Goal: Task Accomplishment & Management: Manage account settings

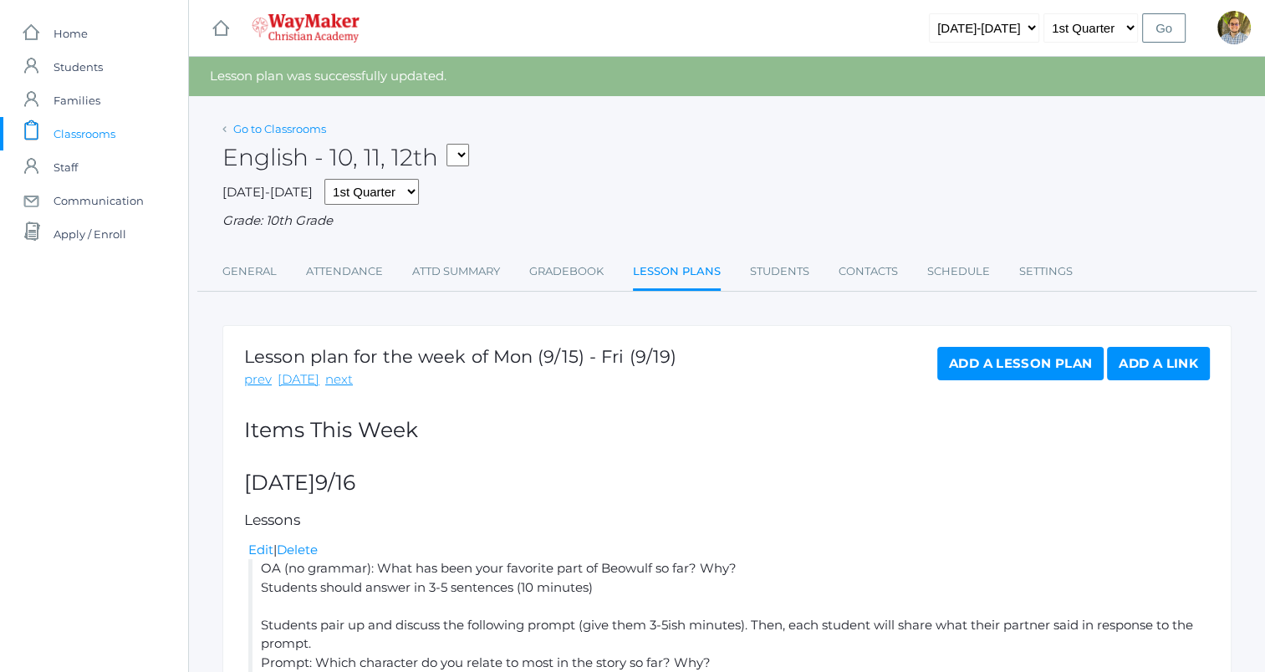
click at [266, 131] on link "Go to Classrooms" at bounding box center [279, 128] width 93 height 13
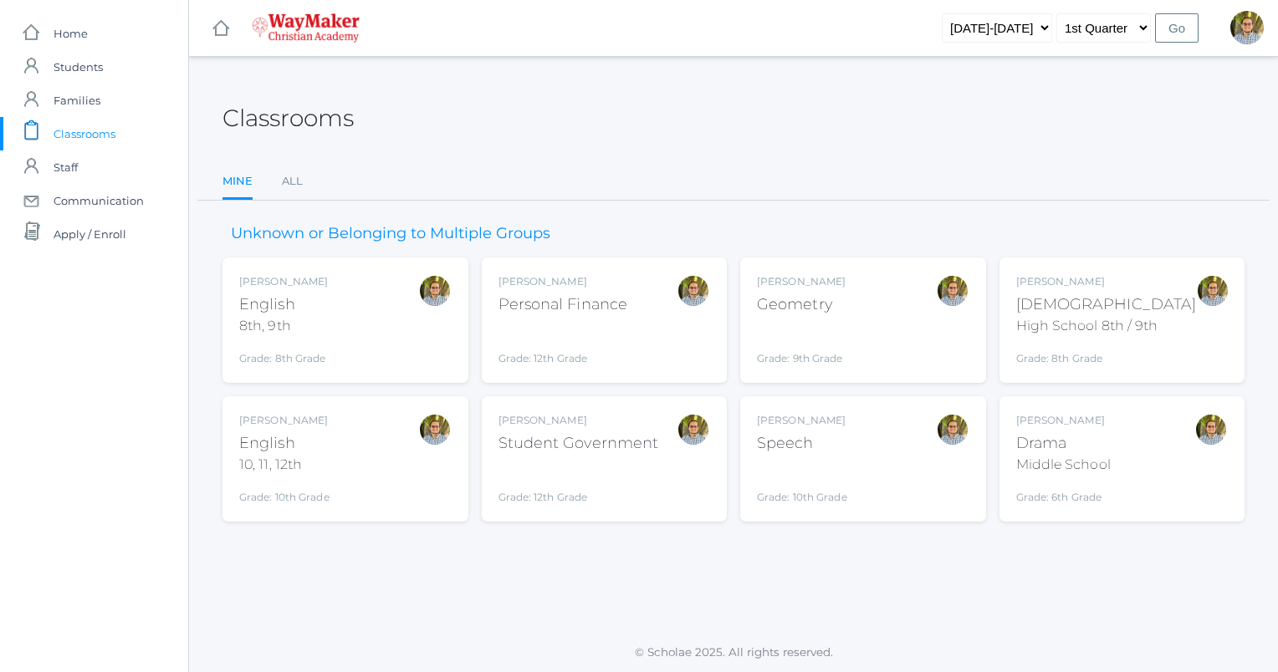
click at [335, 274] on div "Kylen Braileanu English 8th, 9th Grade: 8th Grade 08ENGLISH" at bounding box center [345, 320] width 212 height 92
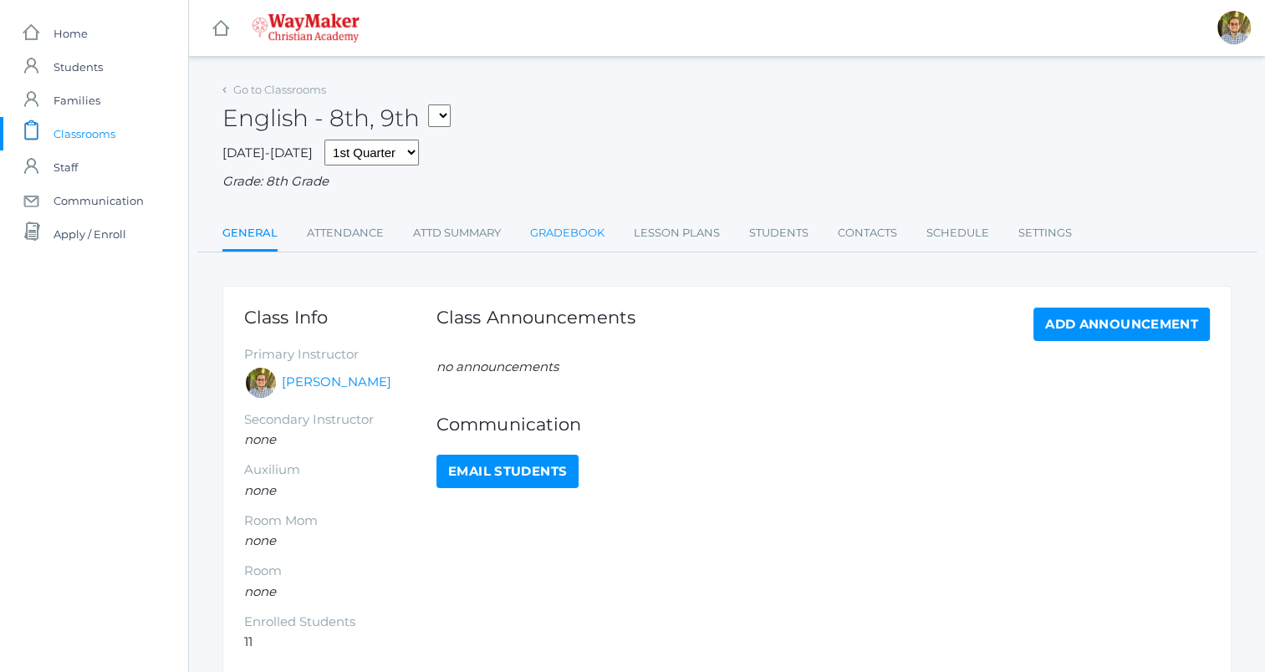
click at [563, 238] on link "Gradebook" at bounding box center [567, 233] width 74 height 33
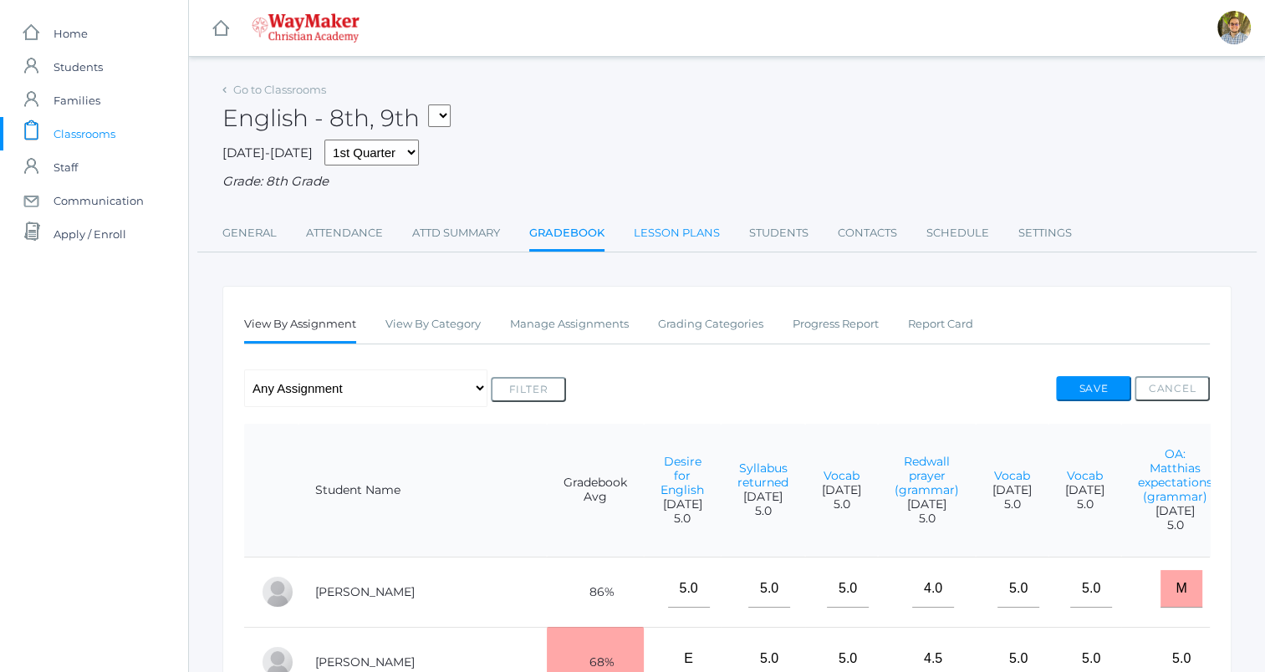
click at [680, 229] on link "Lesson Plans" at bounding box center [677, 233] width 86 height 33
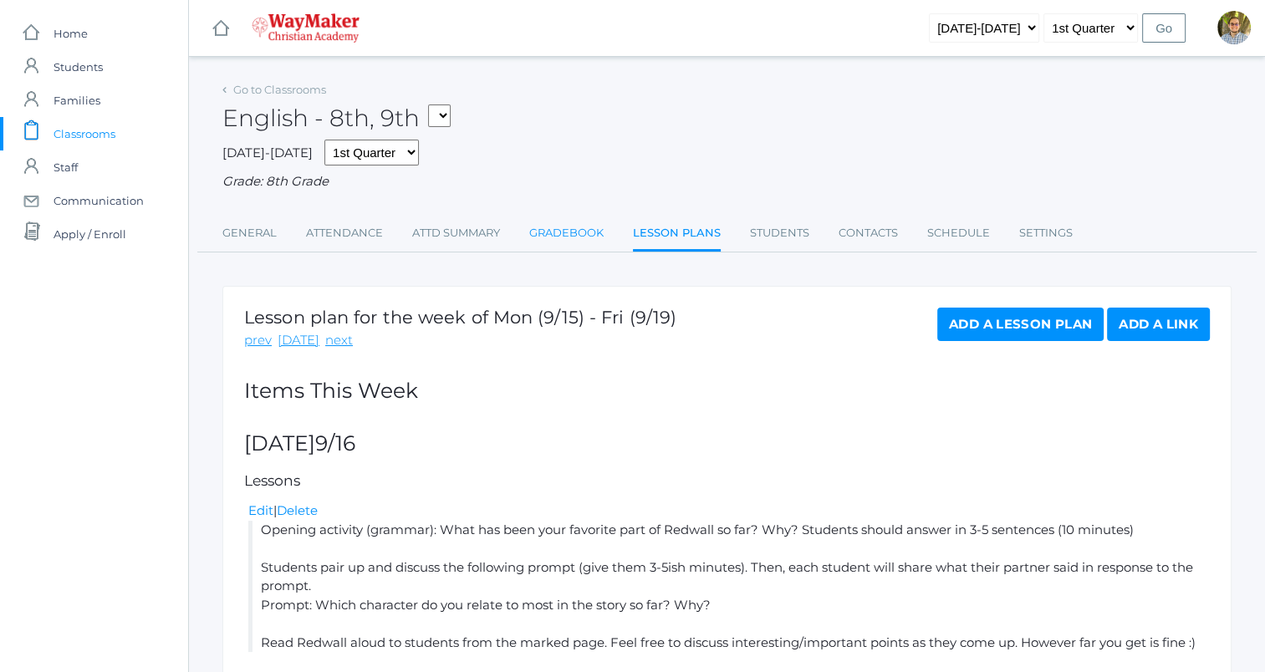
click at [553, 235] on link "Gradebook" at bounding box center [566, 233] width 74 height 33
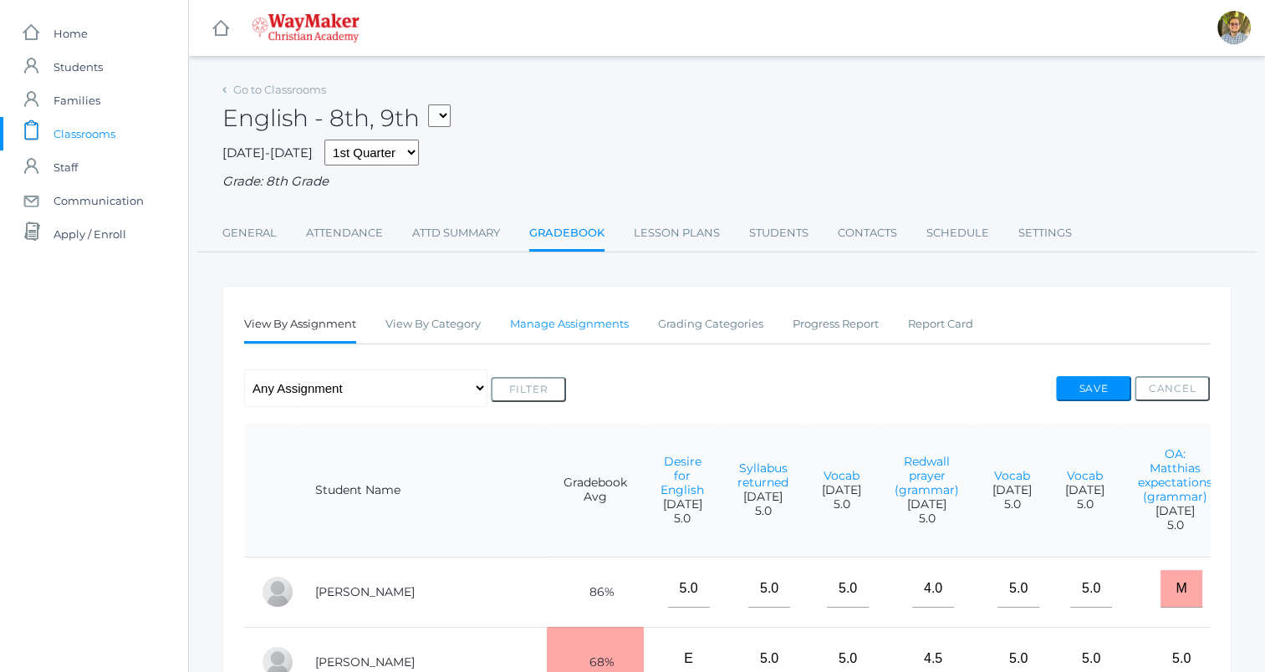
click at [560, 322] on link "Manage Assignments" at bounding box center [569, 324] width 119 height 33
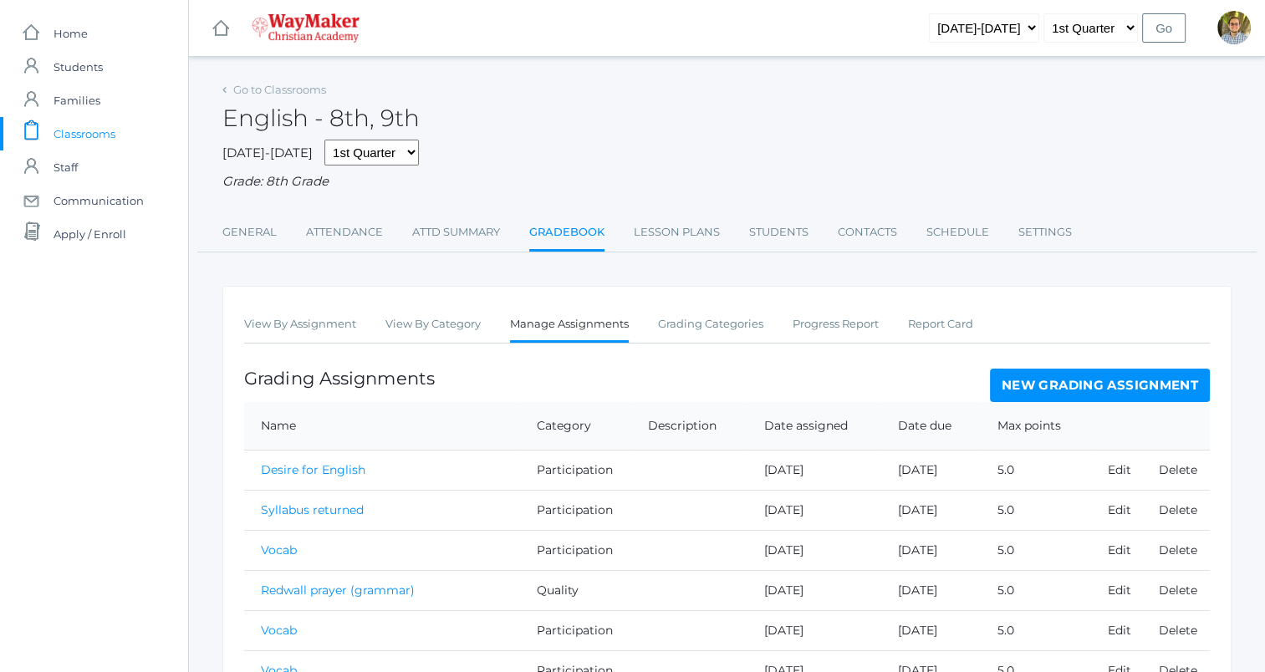
click at [1068, 375] on link "New Grading Assignment" at bounding box center [1100, 385] width 220 height 33
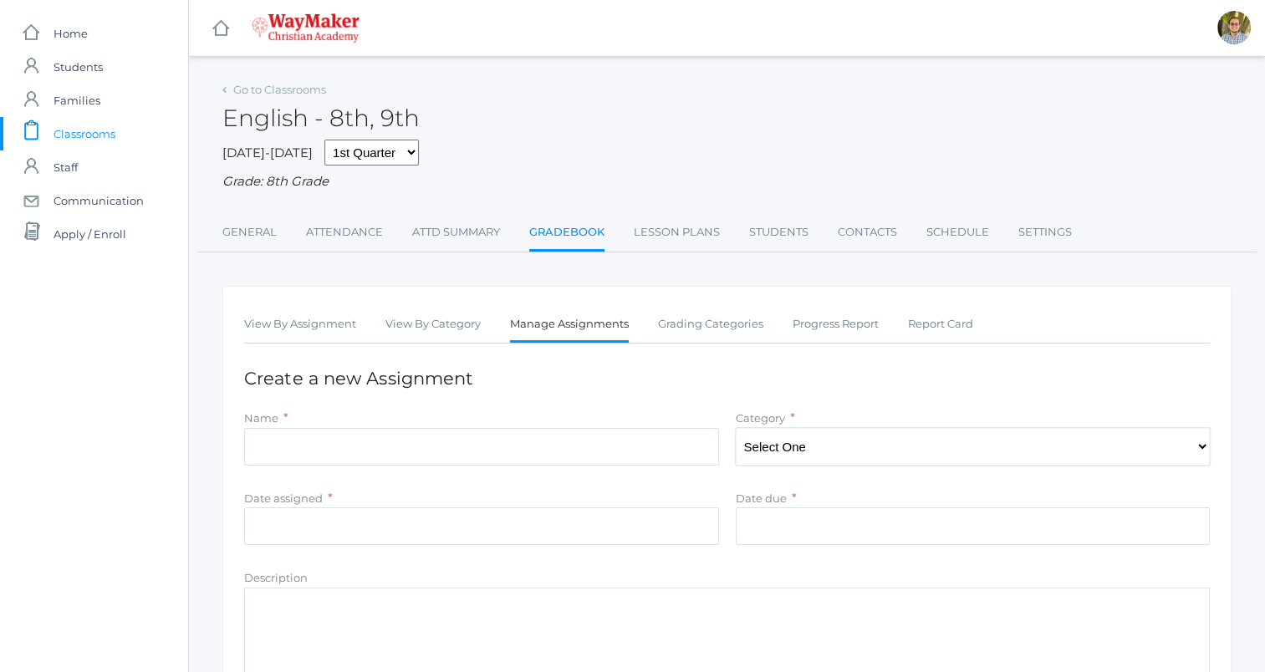
click at [829, 446] on select "Select One Participation Accuracy Quality" at bounding box center [973, 447] width 475 height 38
click at [666, 459] on input "Name" at bounding box center [481, 447] width 475 height 38
type input "Yesterday's reading"
click at [675, 246] on link "Lesson Plans" at bounding box center [677, 232] width 86 height 33
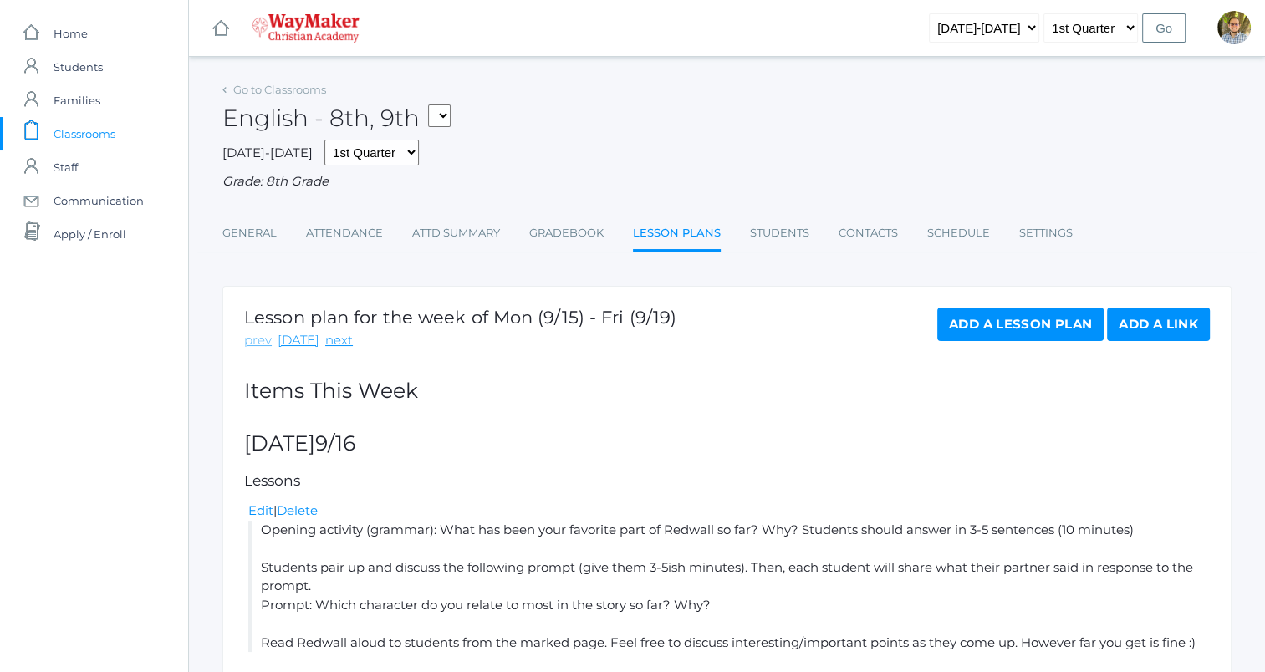
click at [262, 340] on link "prev" at bounding box center [258, 340] width 28 height 19
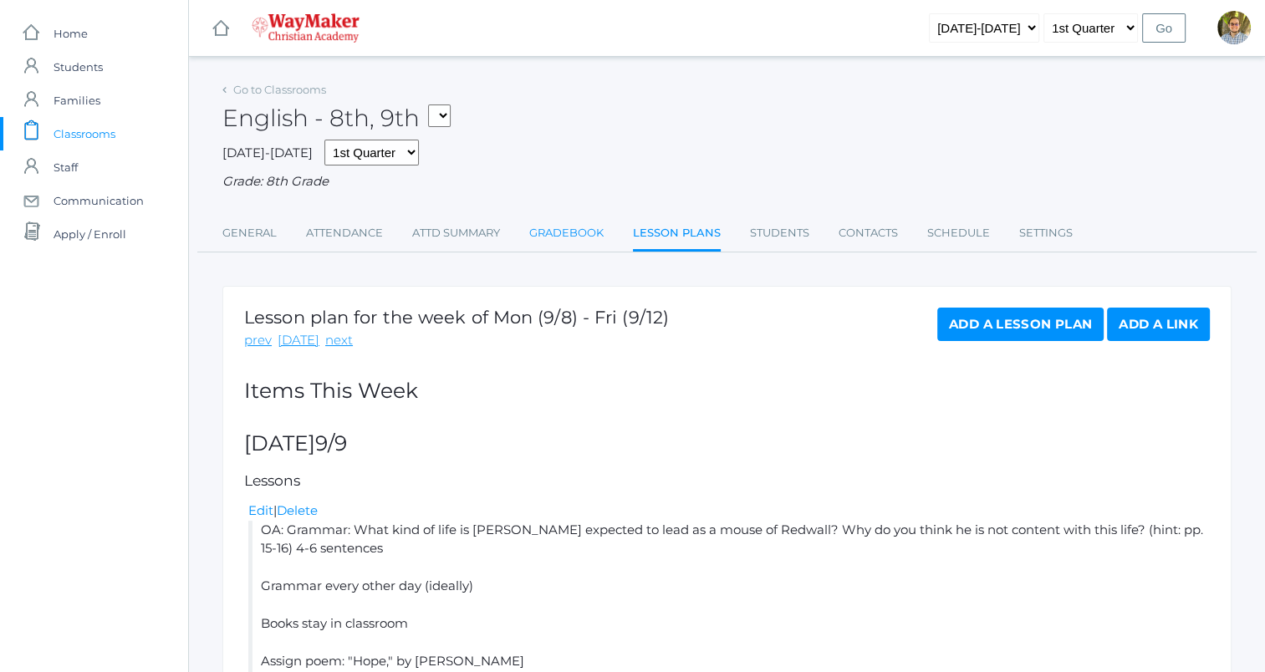
click at [594, 233] on link "Gradebook" at bounding box center [566, 233] width 74 height 33
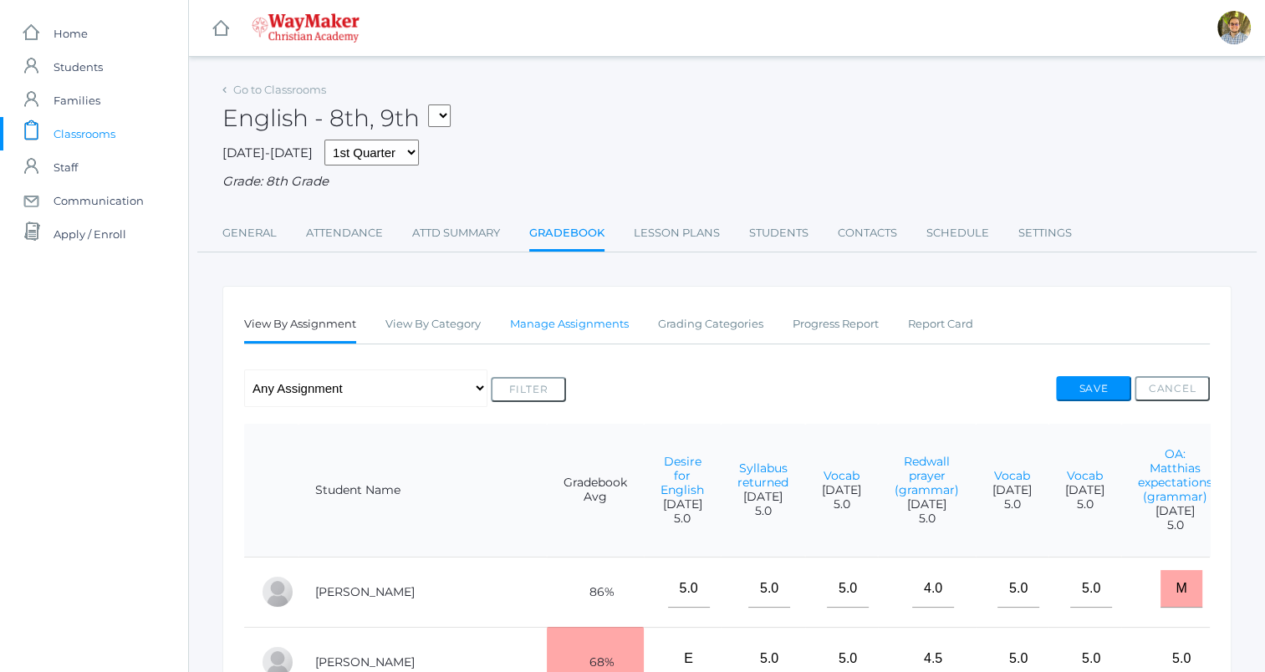
click at [589, 336] on link "Manage Assignments" at bounding box center [569, 324] width 119 height 33
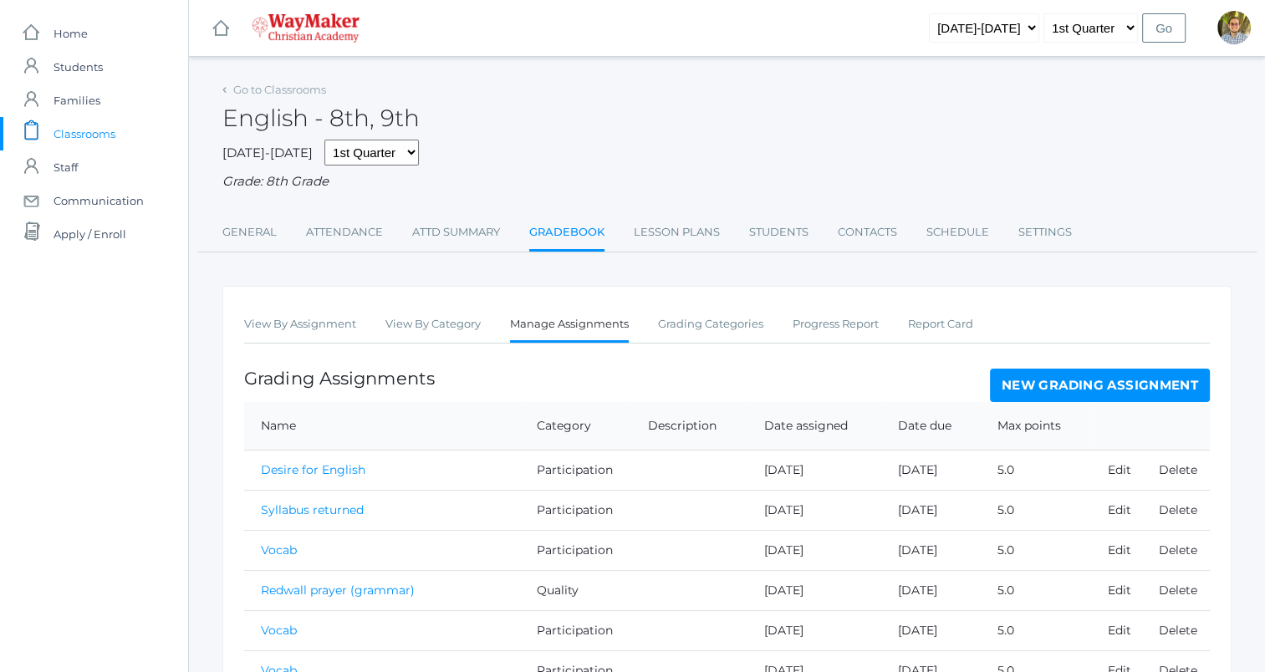
click at [1055, 370] on link "New Grading Assignment" at bounding box center [1100, 385] width 220 height 33
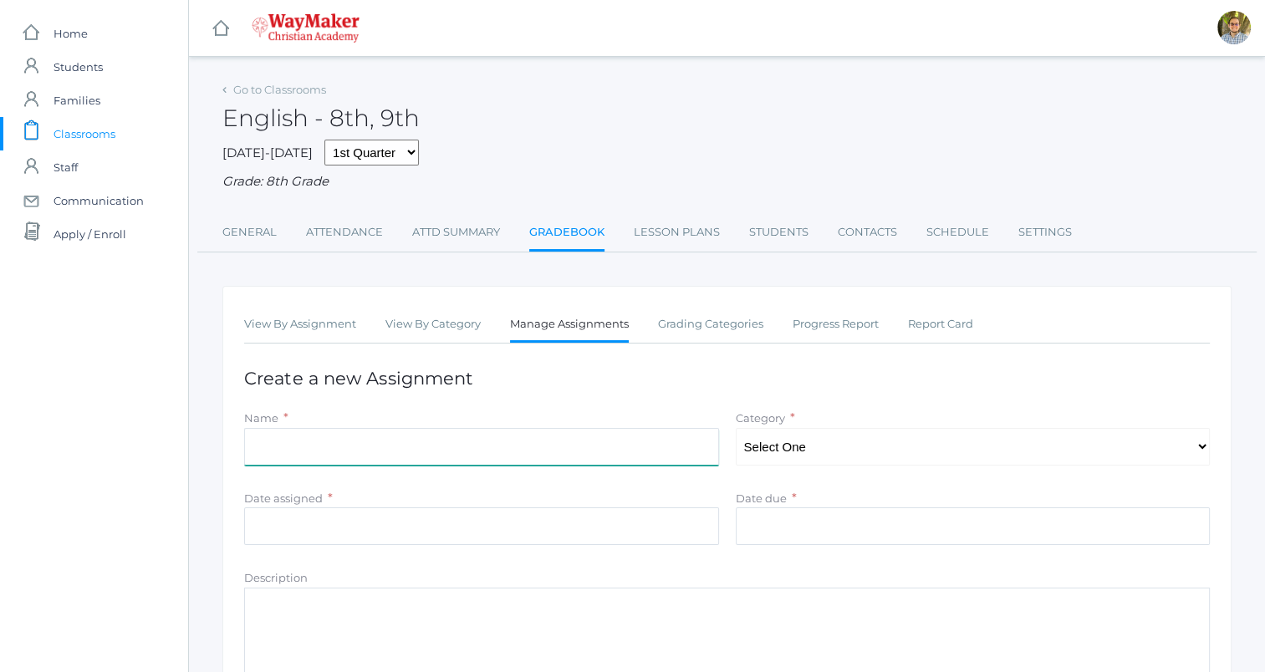
click at [605, 453] on input "Name" at bounding box center [481, 447] width 475 height 38
click at [376, 452] on input "Yesterday's reading (no grammar)" at bounding box center [481, 447] width 475 height 38
type input "Yesterday's reading (grammar)"
click at [902, 443] on select "Select One Participation Accuracy Quality" at bounding box center [973, 447] width 475 height 38
select select "1067"
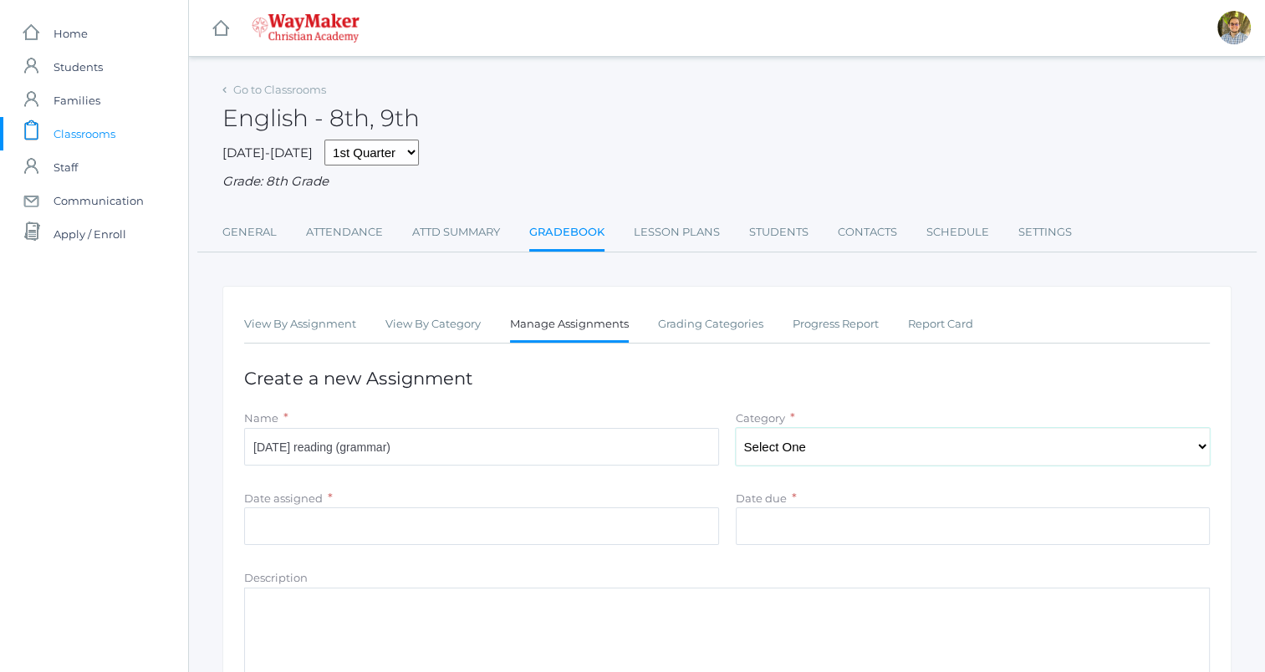
click at [736, 428] on select "Select One Participation Accuracy Quality" at bounding box center [973, 447] width 475 height 38
click at [685, 536] on input "Date assigned" at bounding box center [481, 527] width 475 height 38
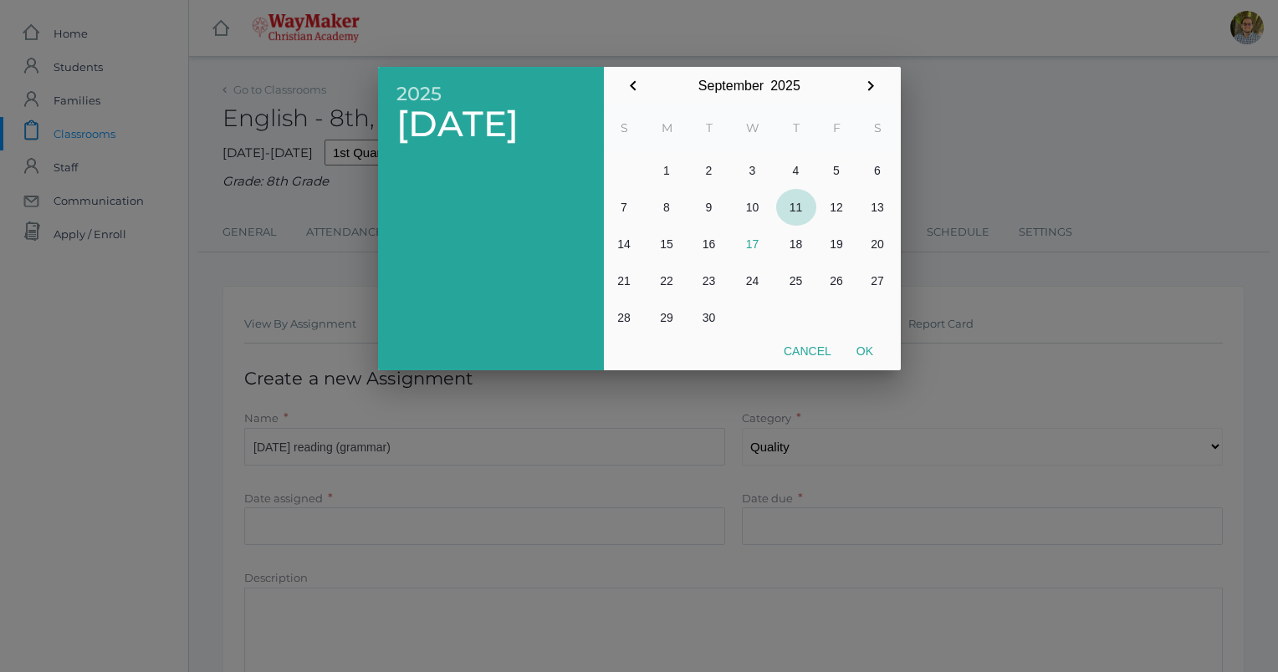
click at [795, 207] on button "11" at bounding box center [796, 207] width 40 height 37
click at [858, 346] on button "Ok" at bounding box center [865, 351] width 42 height 30
type input "2025-09-11"
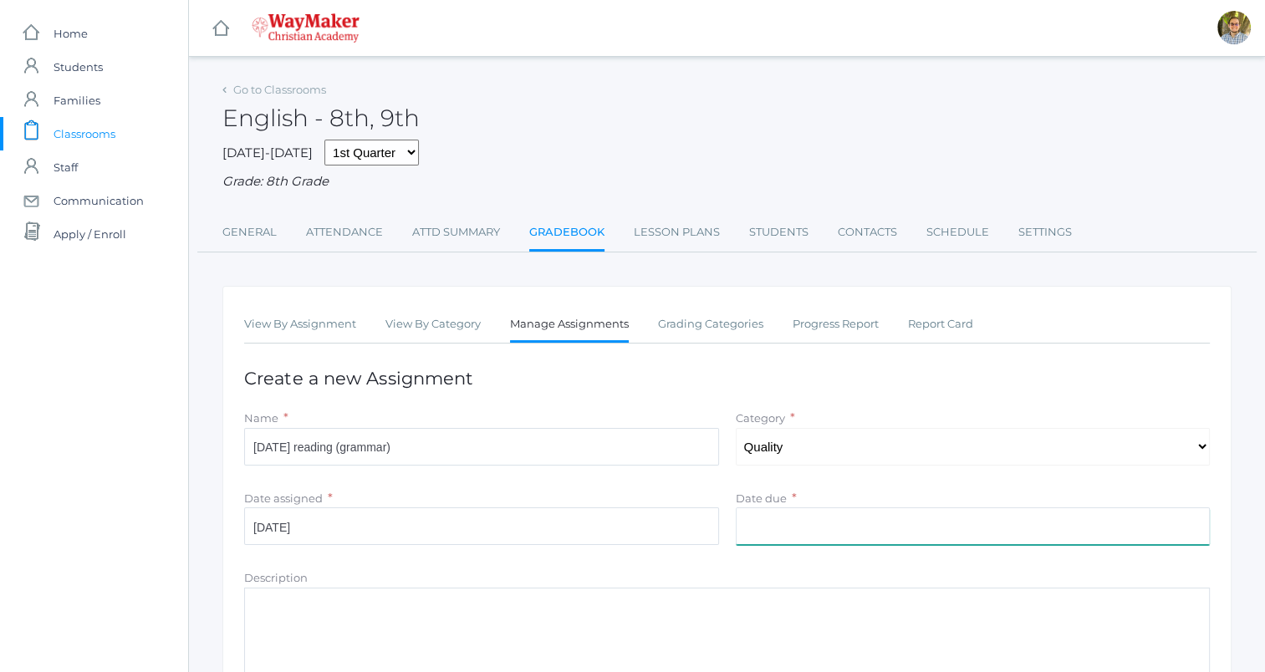
click at [826, 532] on input "Date due" at bounding box center [973, 527] width 475 height 38
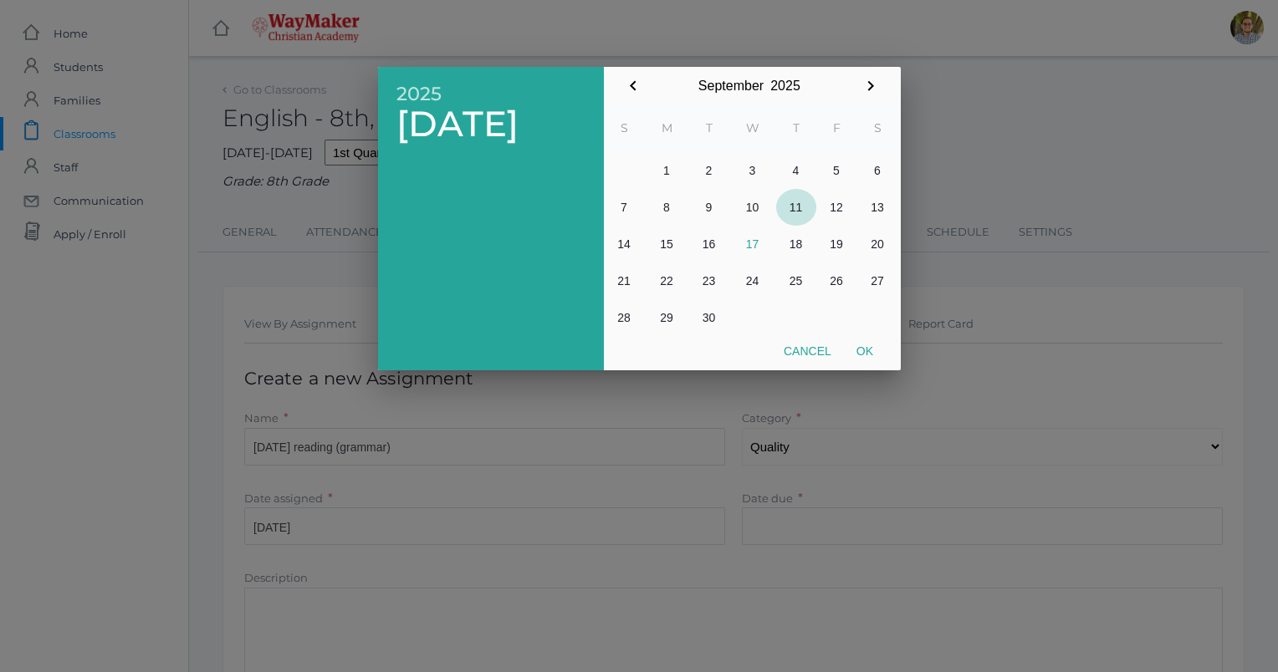
click at [786, 204] on button "11" at bounding box center [796, 207] width 40 height 37
click at [869, 345] on button "Ok" at bounding box center [865, 351] width 42 height 30
type input "2025-09-11"
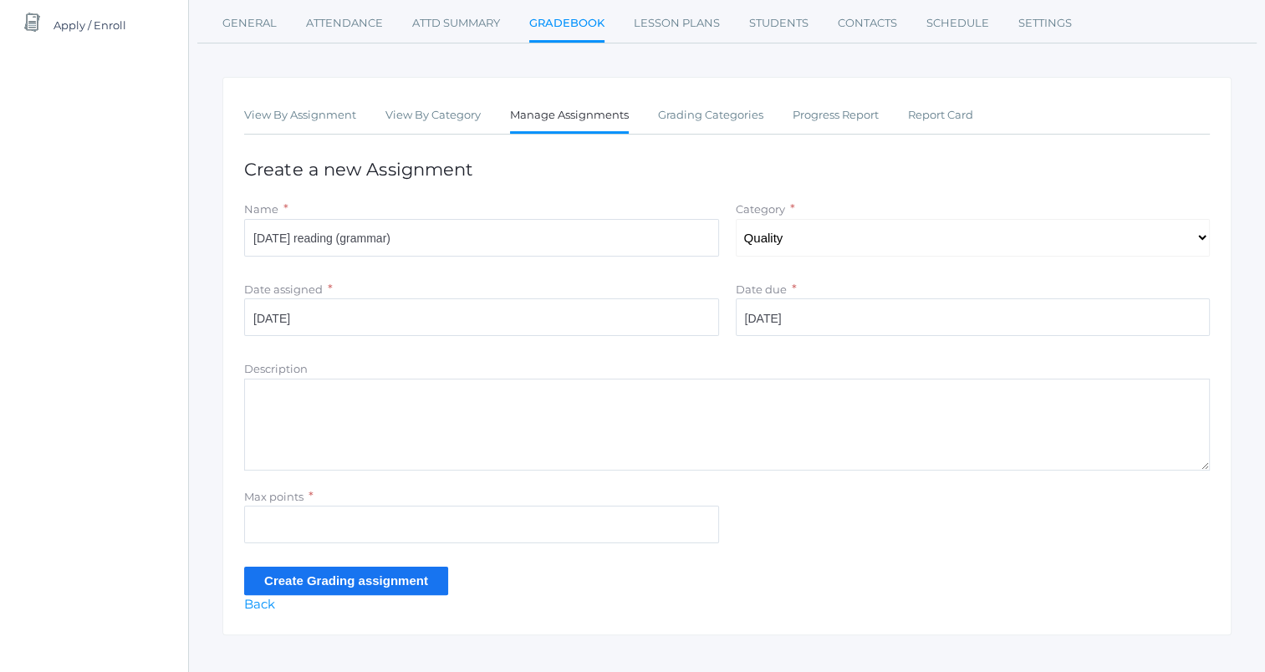
scroll to position [233, 0]
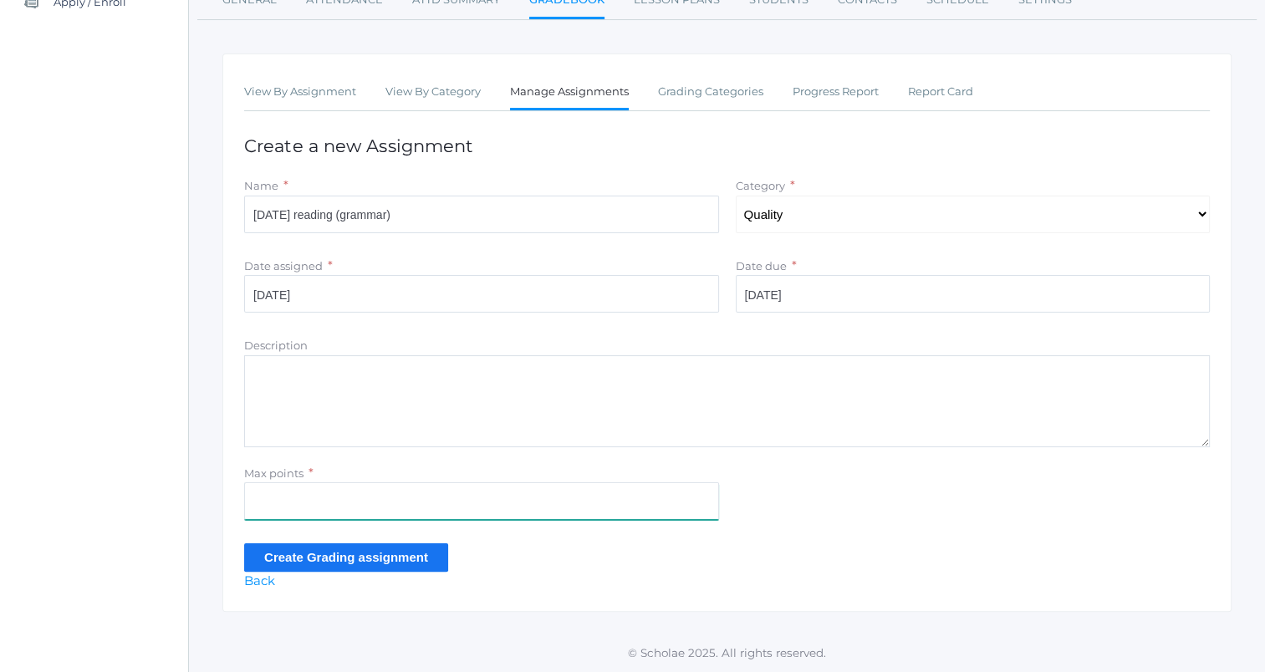
click at [520, 495] on input "Max points" at bounding box center [481, 502] width 475 height 38
type input "5"
click at [268, 555] on input "Create Grading assignment" at bounding box center [346, 558] width 204 height 28
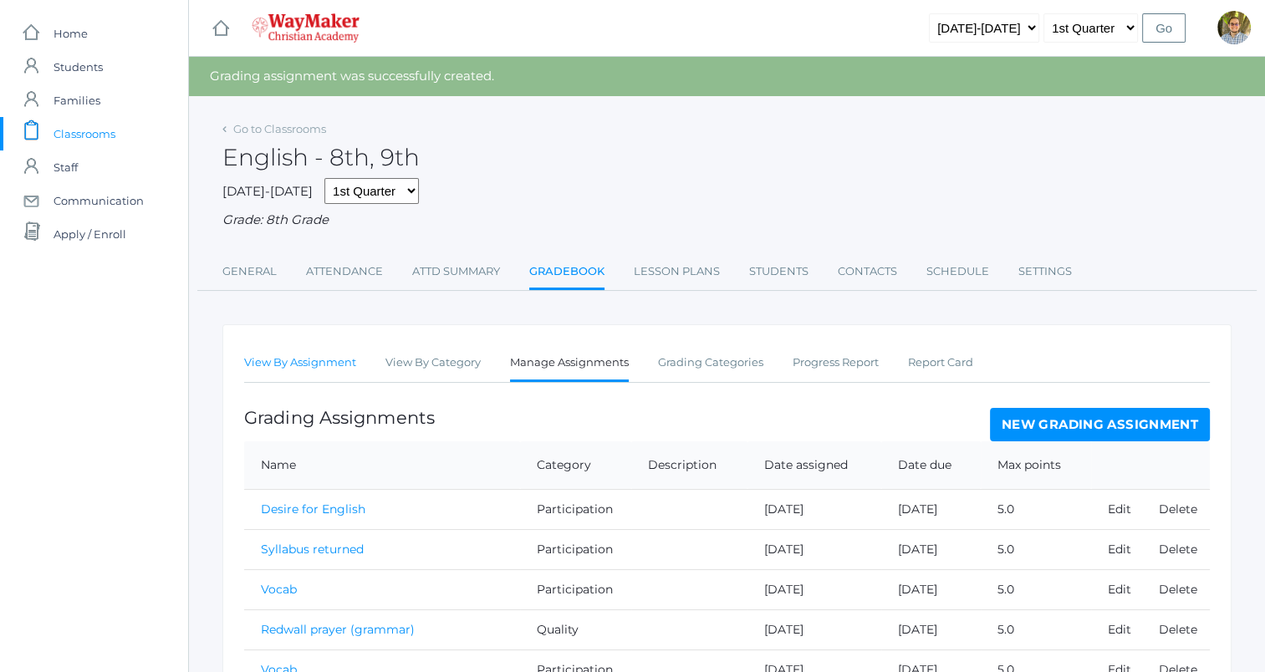
click at [284, 365] on link "View By Assignment" at bounding box center [300, 362] width 112 height 33
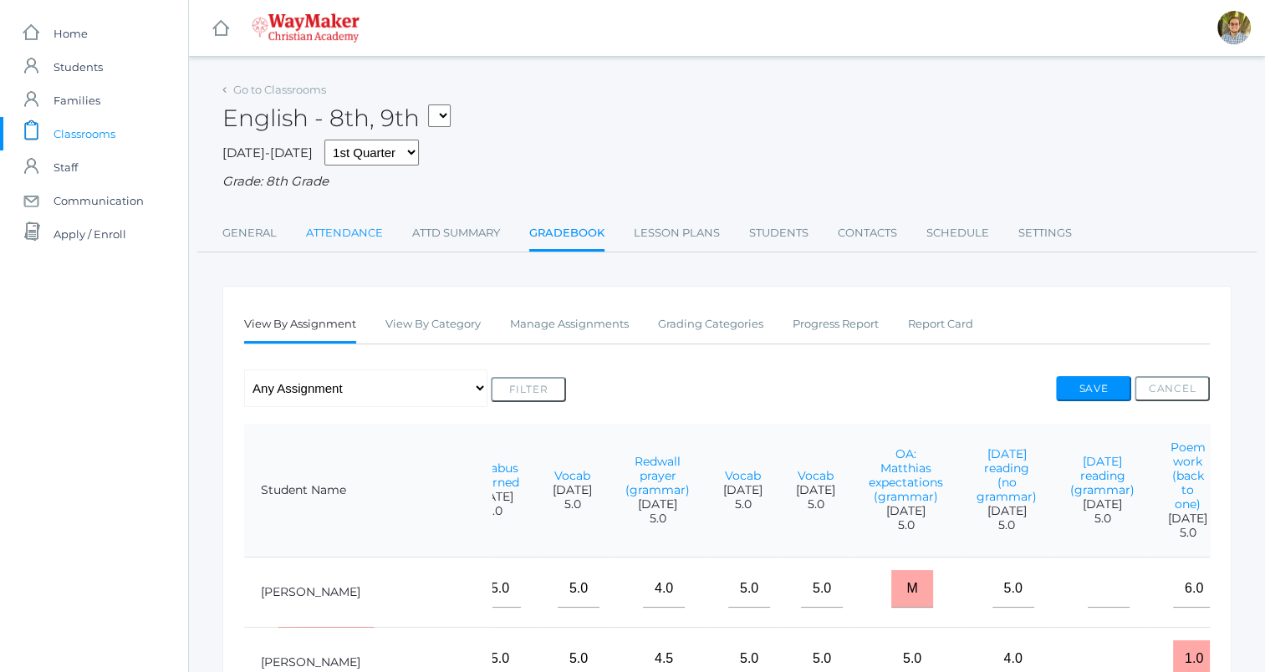
click at [331, 229] on link "Attendance" at bounding box center [344, 233] width 77 height 33
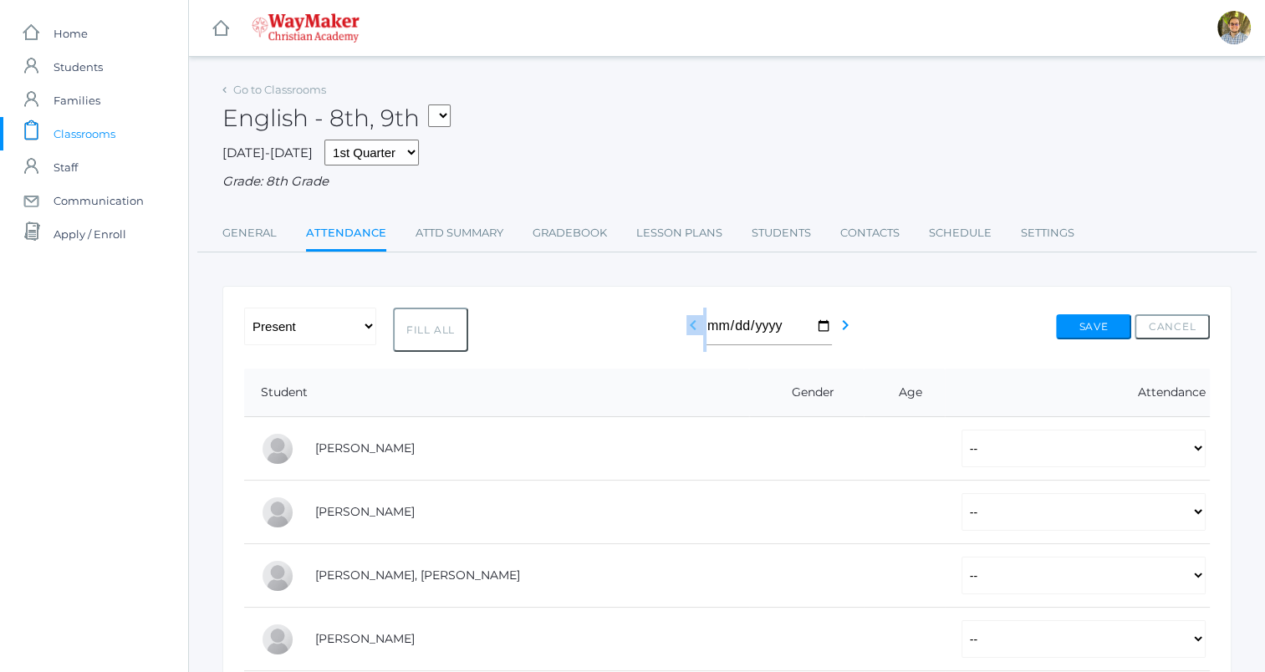
drag, startPoint x: 783, startPoint y: 286, endPoint x: 682, endPoint y: 337, distance: 112.6
click at [682, 337] on div "Go to Classrooms English - 8th, 9th FINANCE - Personal Finance SG - Student Gov…" at bounding box center [726, 632] width 1009 height 1109
drag, startPoint x: 682, startPoint y: 337, endPoint x: 604, endPoint y: 360, distance: 81.8
click at [688, 324] on icon "chevron_left" at bounding box center [693, 325] width 20 height 20
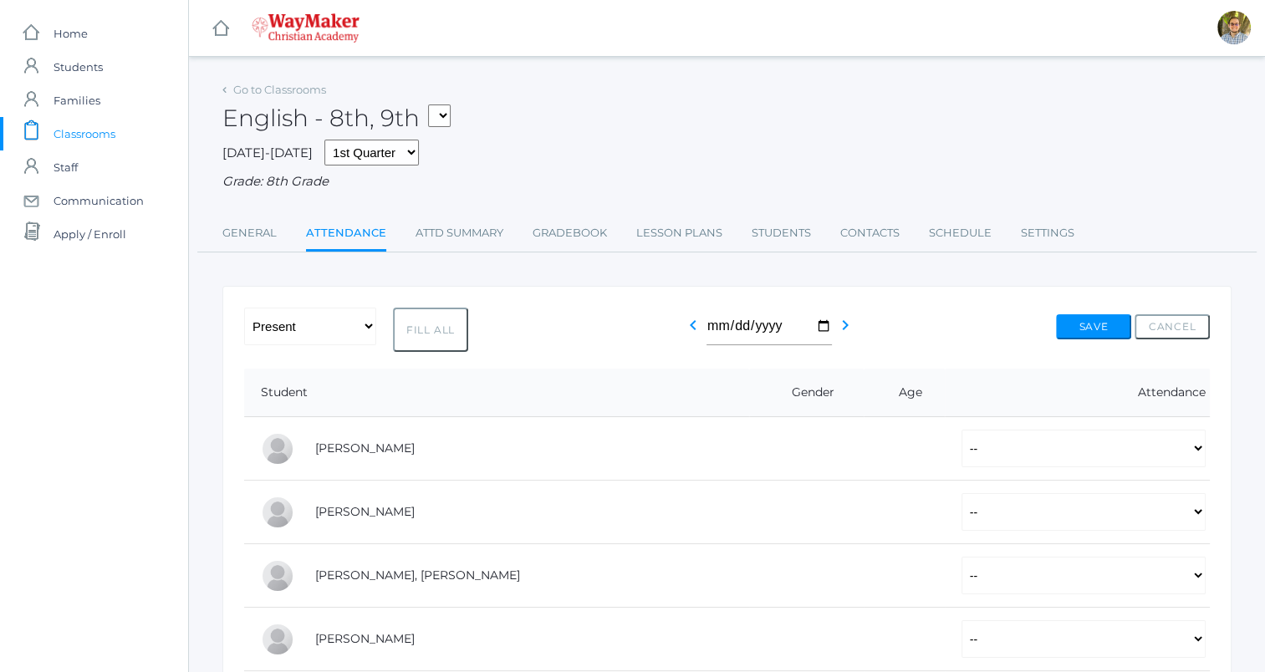
click at [688, 324] on icon "chevron_left" at bounding box center [693, 325] width 20 height 20
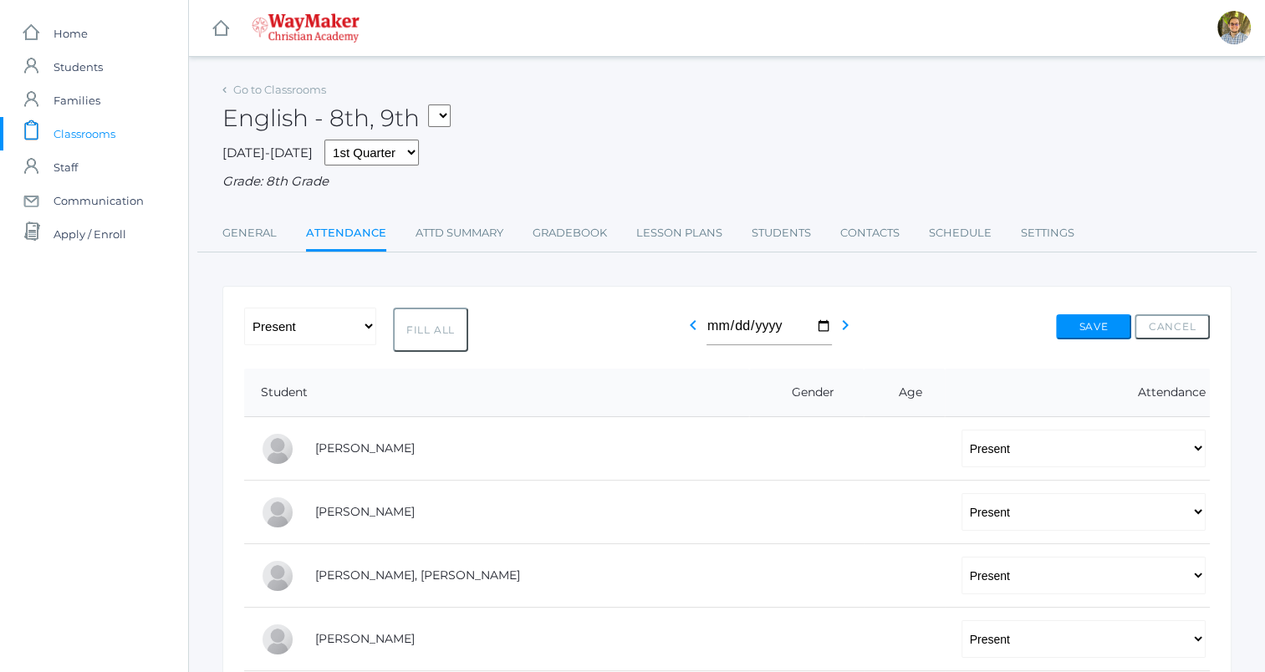
click at [688, 324] on icon "chevron_left" at bounding box center [693, 325] width 20 height 20
click at [848, 324] on icon "chevron_right" at bounding box center [845, 325] width 20 height 20
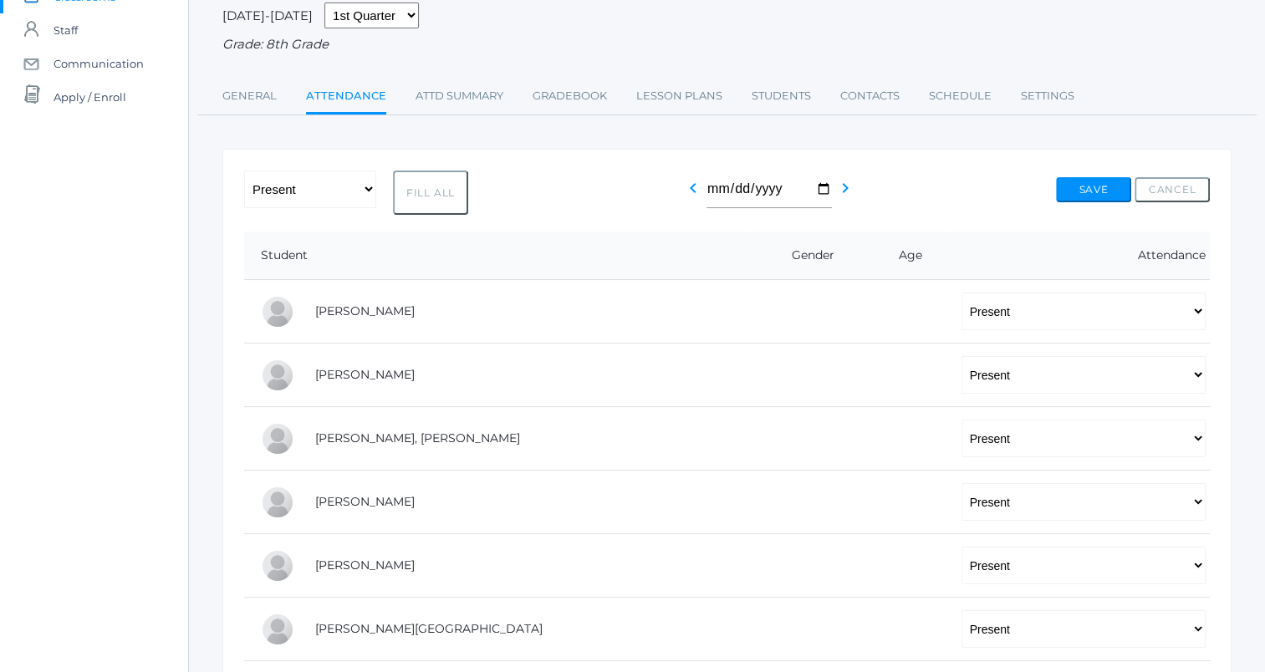
scroll to position [117, 0]
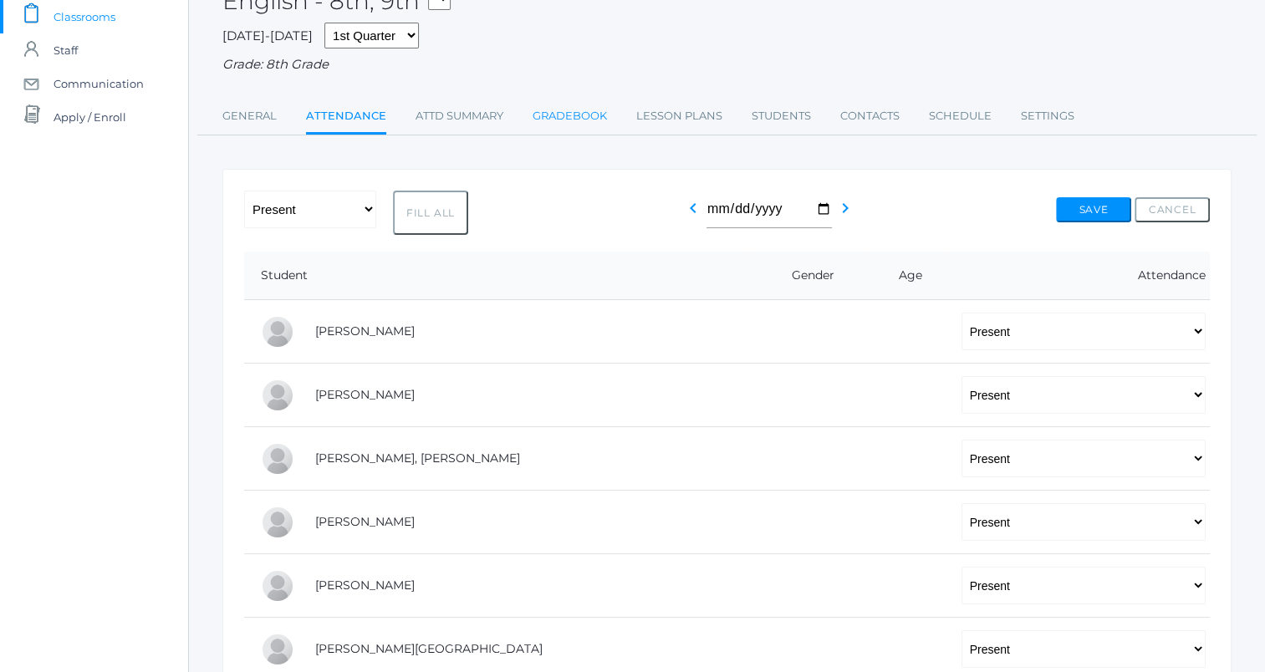
click at [585, 120] on link "Gradebook" at bounding box center [570, 116] width 74 height 33
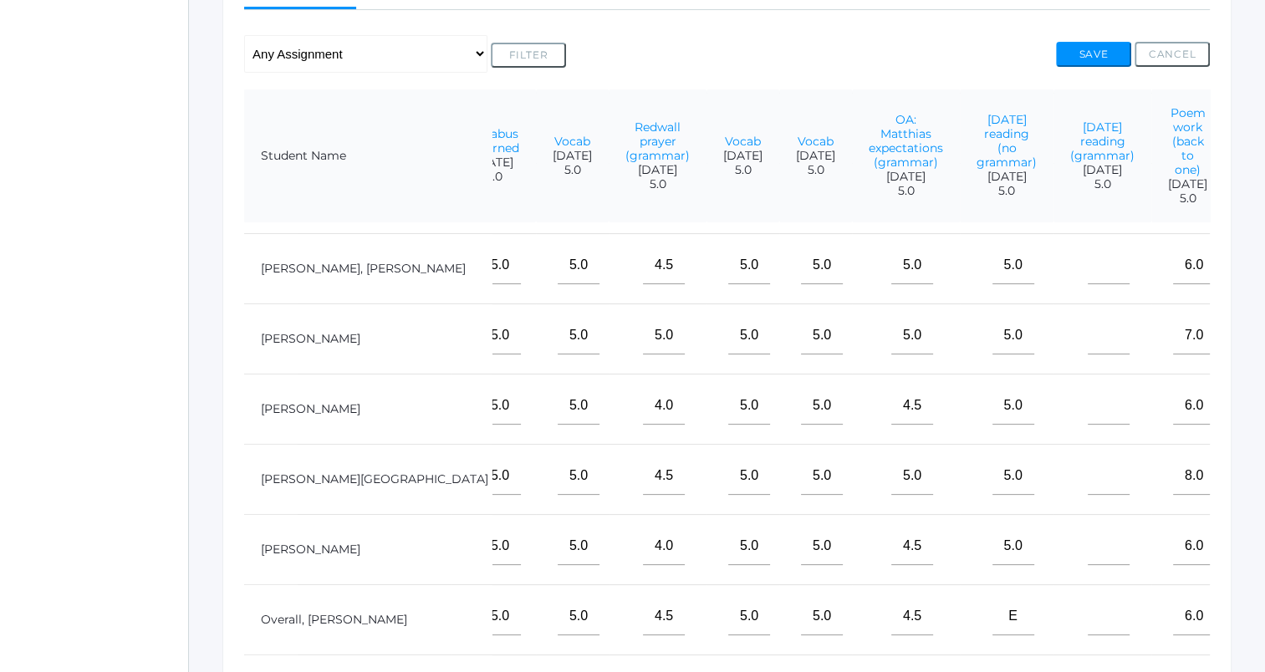
scroll to position [134, 269]
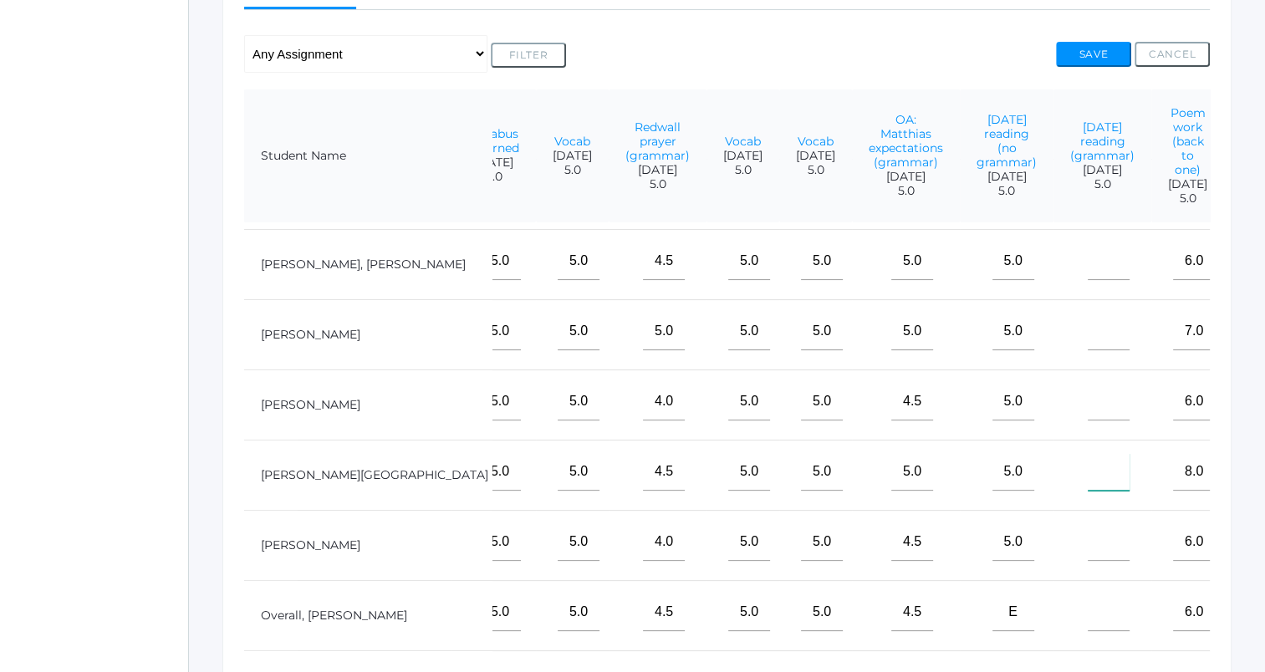
click at [1088, 480] on input"] "text" at bounding box center [1109, 472] width 42 height 38
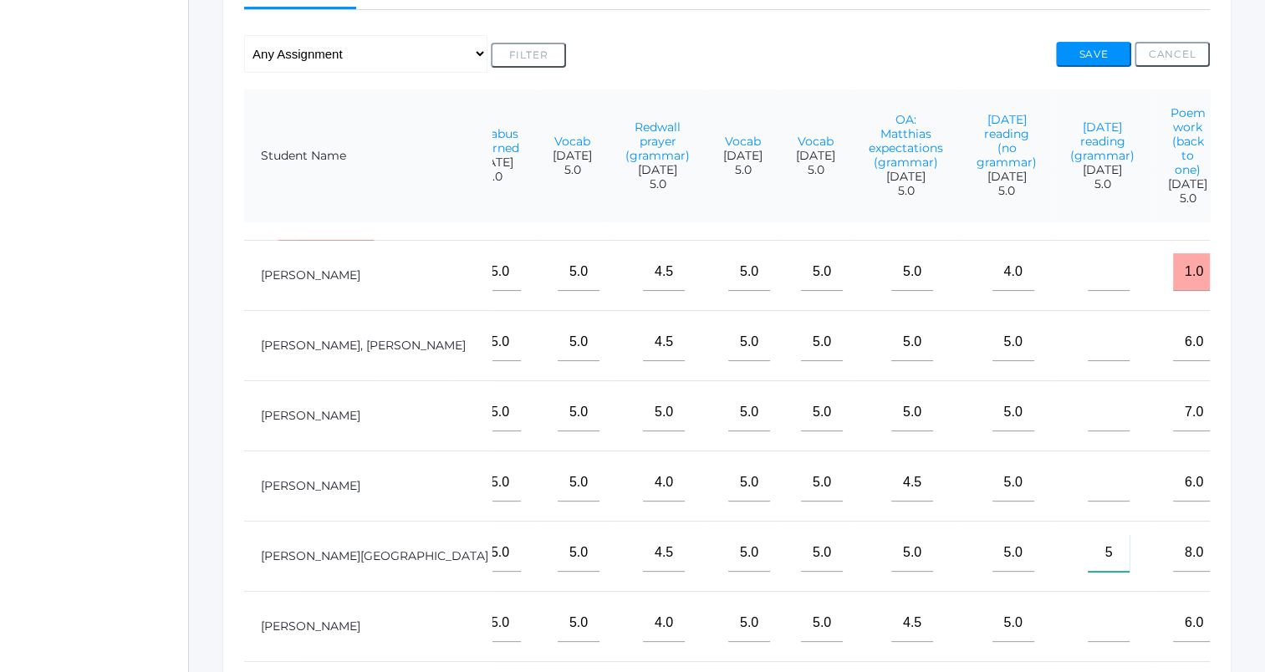
scroll to position [0, 269]
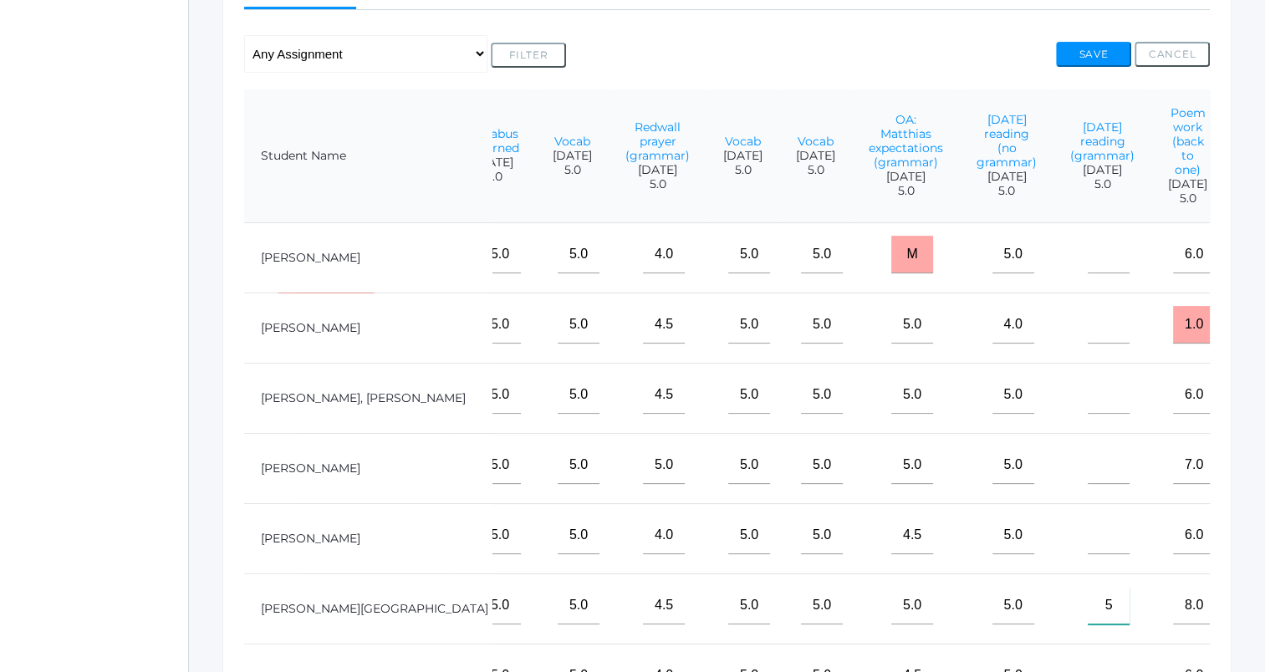
type input"] "5"
click at [1088, 341] on input"] "text" at bounding box center [1109, 325] width 42 height 38
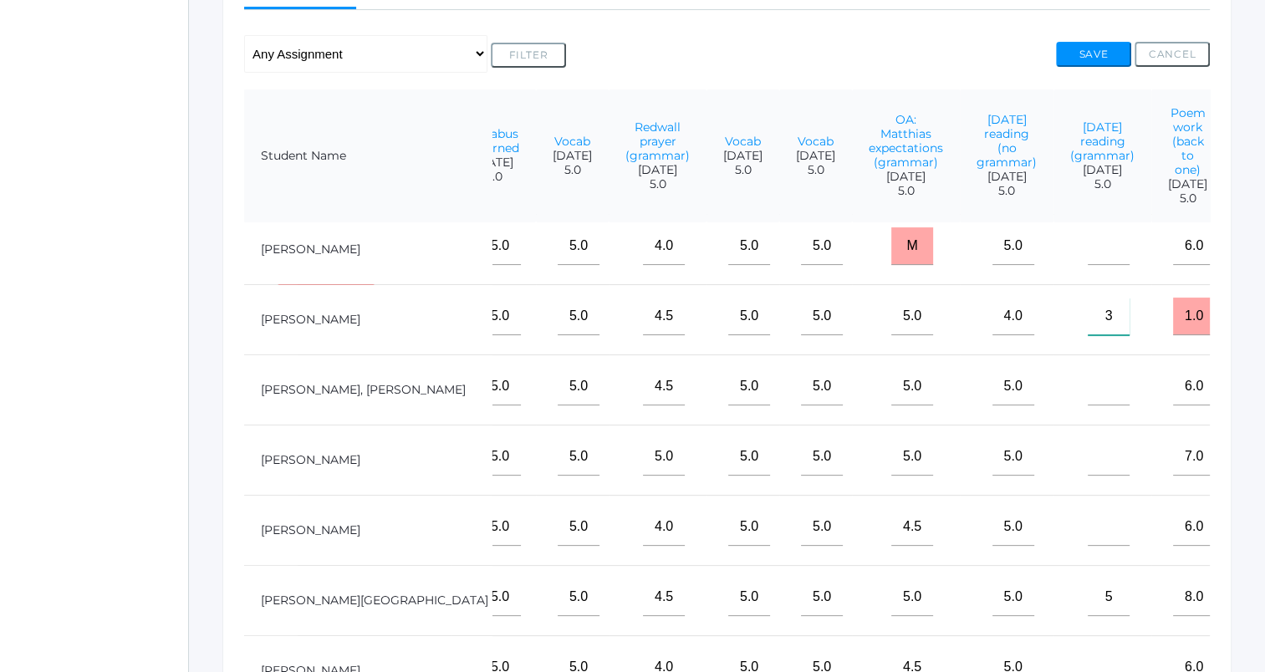
scroll to position [9, 269]
type input"] "3"
click at [1088, 472] on input"] "text" at bounding box center [1109, 456] width 42 height 38
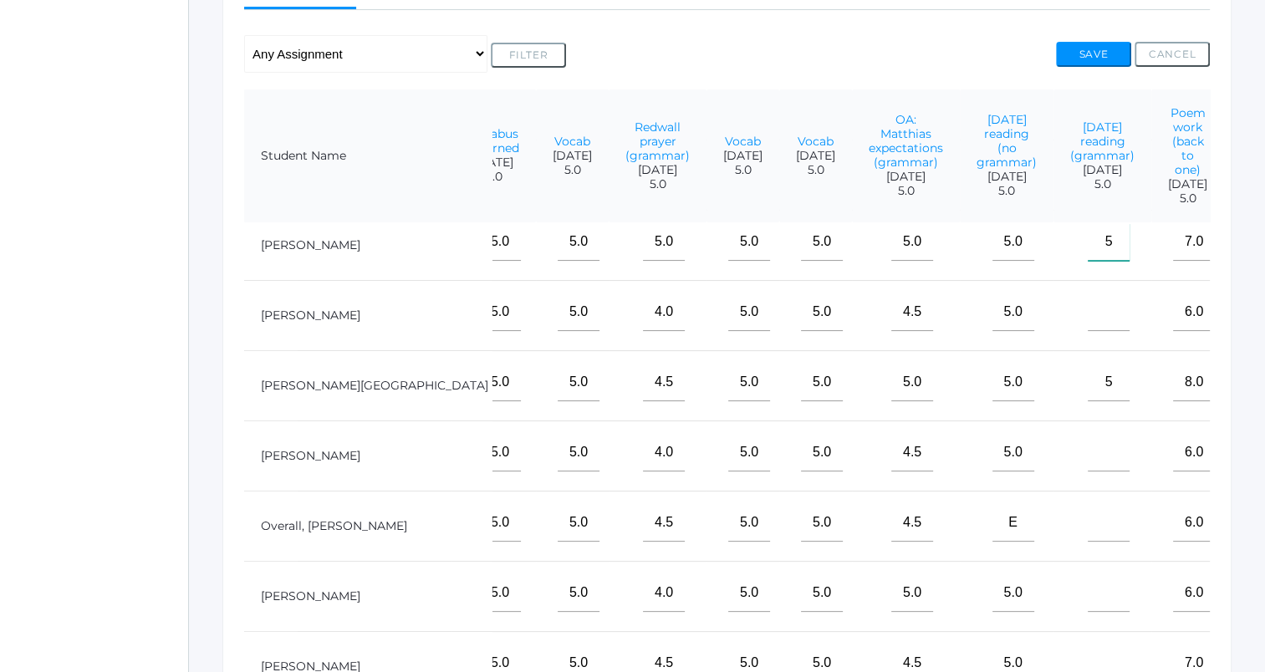
scroll to position [262, 269]
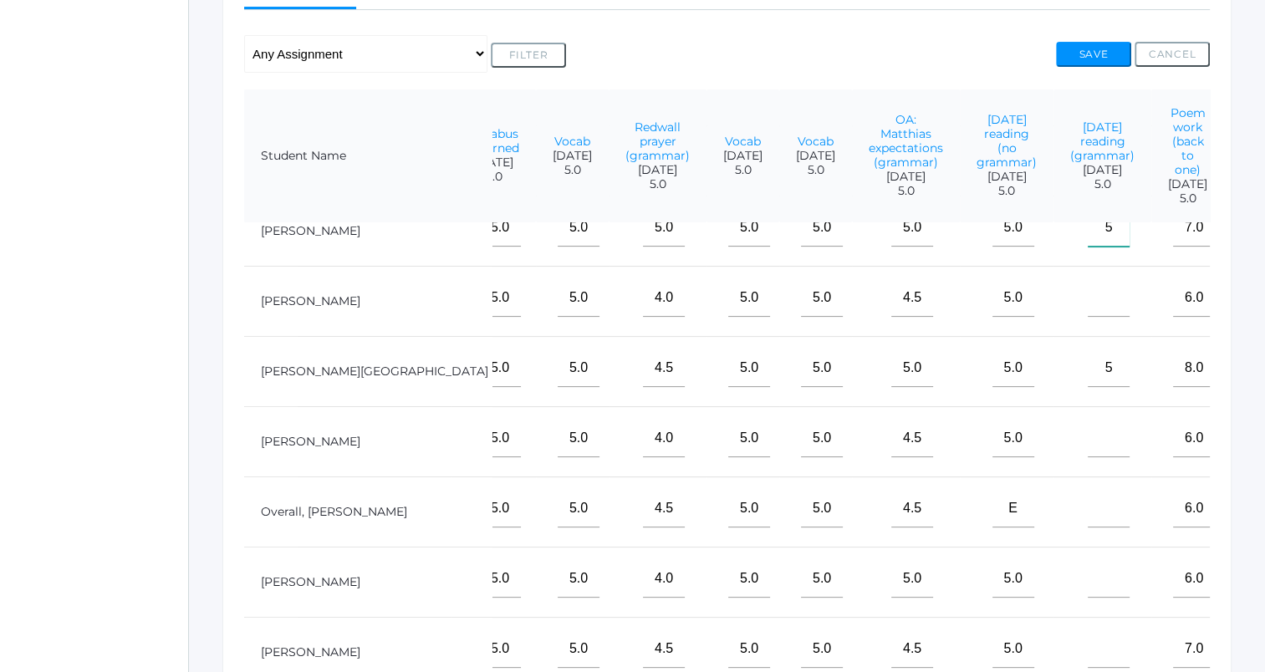
type input"] "5"
click at [1088, 570] on input"] "text" at bounding box center [1109, 579] width 42 height 38
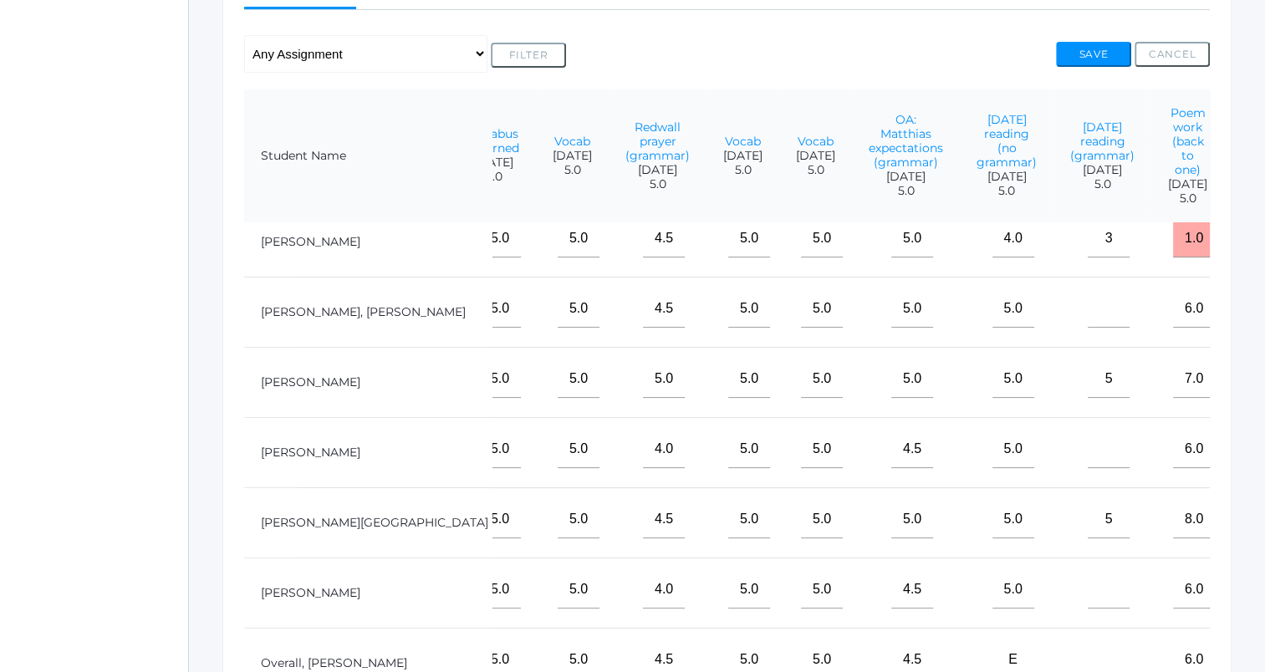
scroll to position [85, 269]
type input"] "4.5"
click at [1088, 469] on input"] "text" at bounding box center [1109, 451] width 42 height 38
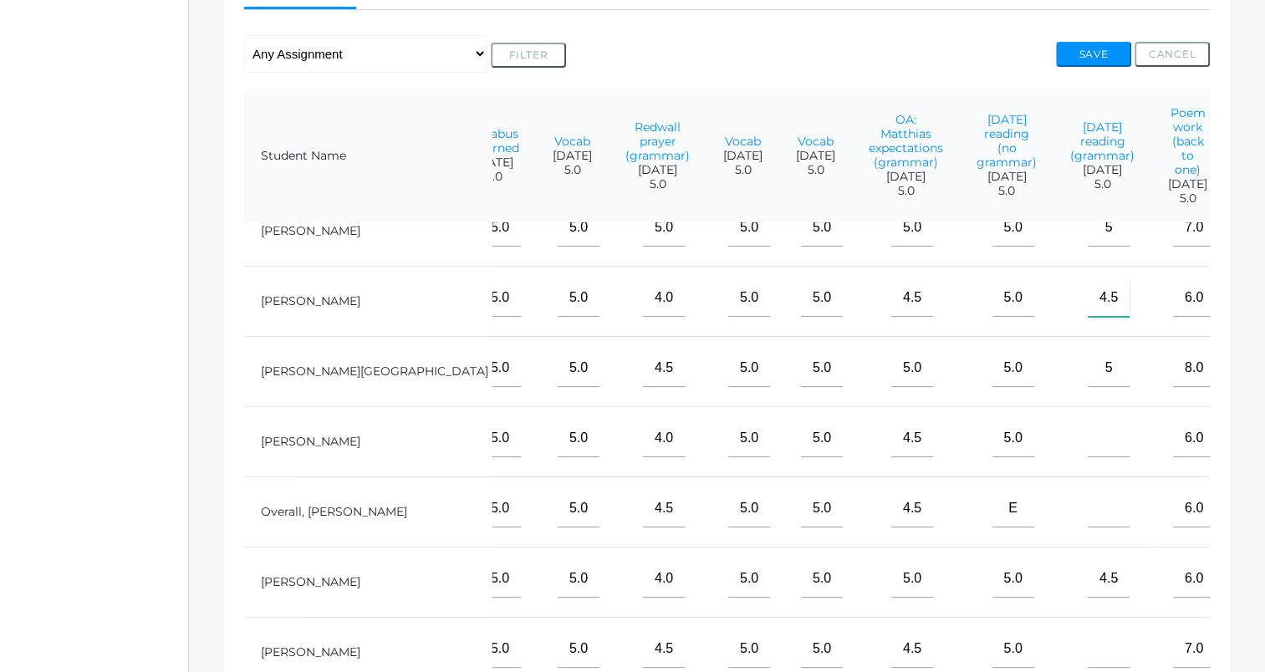
type input"] "4.5"
click at [1088, 638] on input"] "text" at bounding box center [1109, 650] width 42 height 38
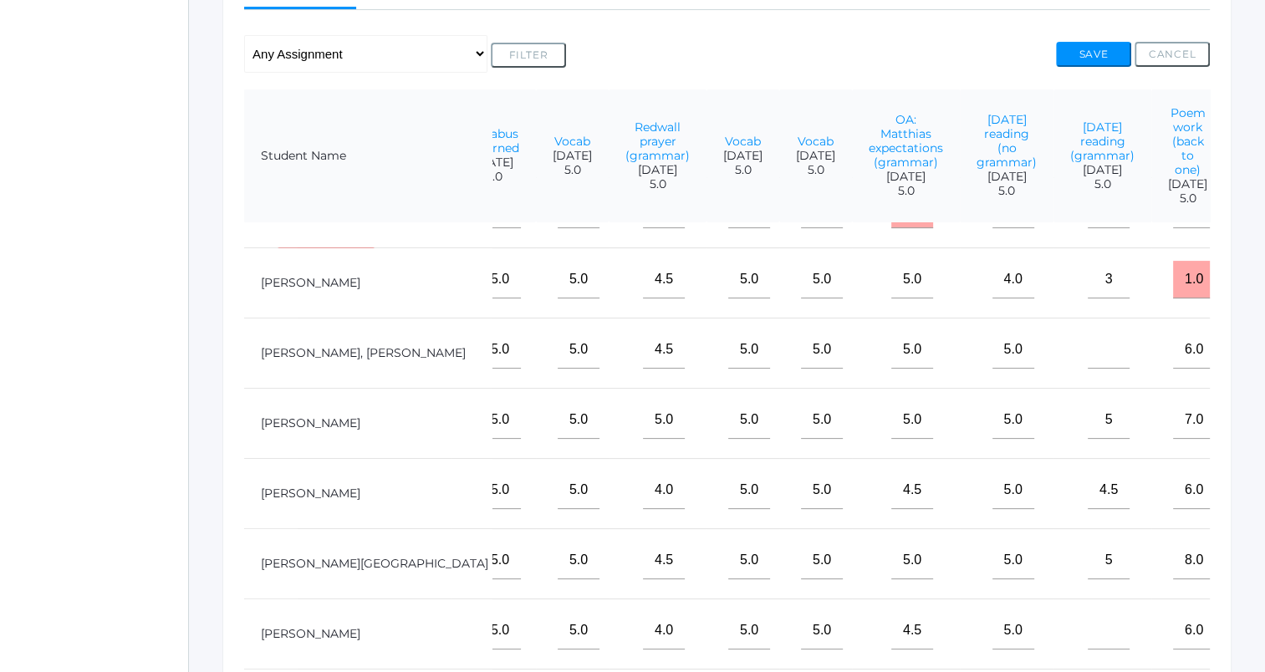
scroll to position [44, 269]
type input"] "5"
click at [1088, 361] on input"] "text" at bounding box center [1109, 351] width 42 height 38
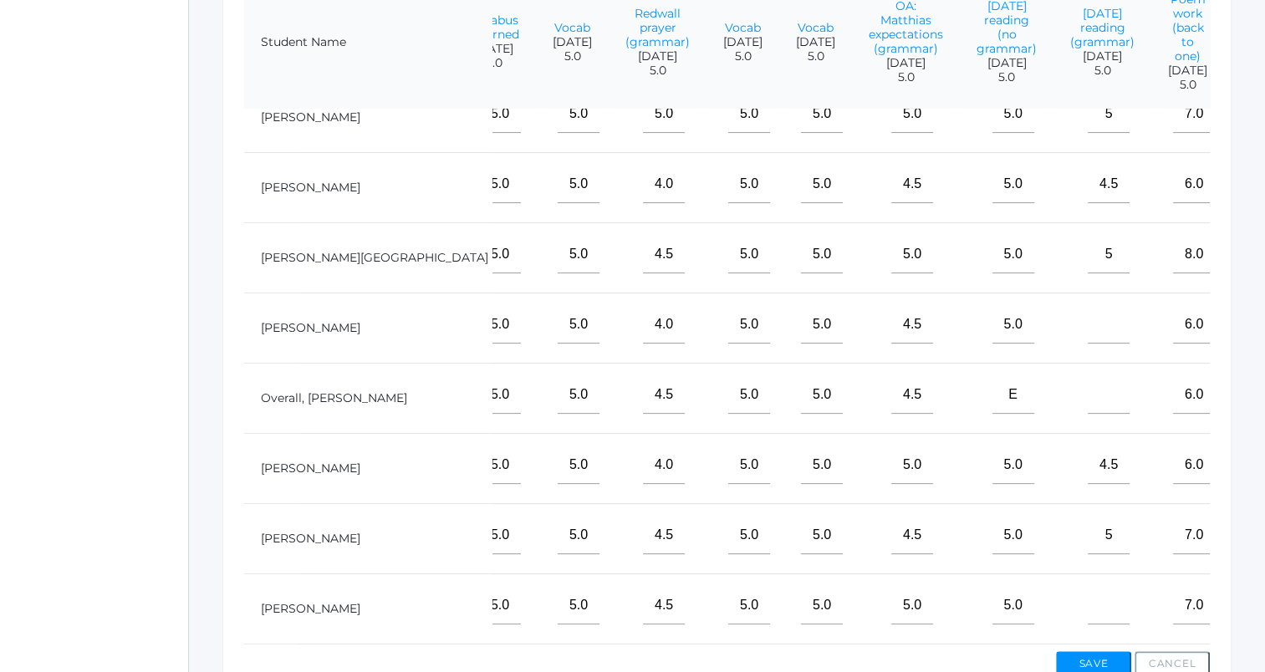
scroll to position [262, 269]
type input"] "4.5"
click at [1088, 587] on input"] "text" at bounding box center [1109, 606] width 42 height 38
type input"] "5"
click at [1088, 316] on input"] "text" at bounding box center [1109, 325] width 42 height 38
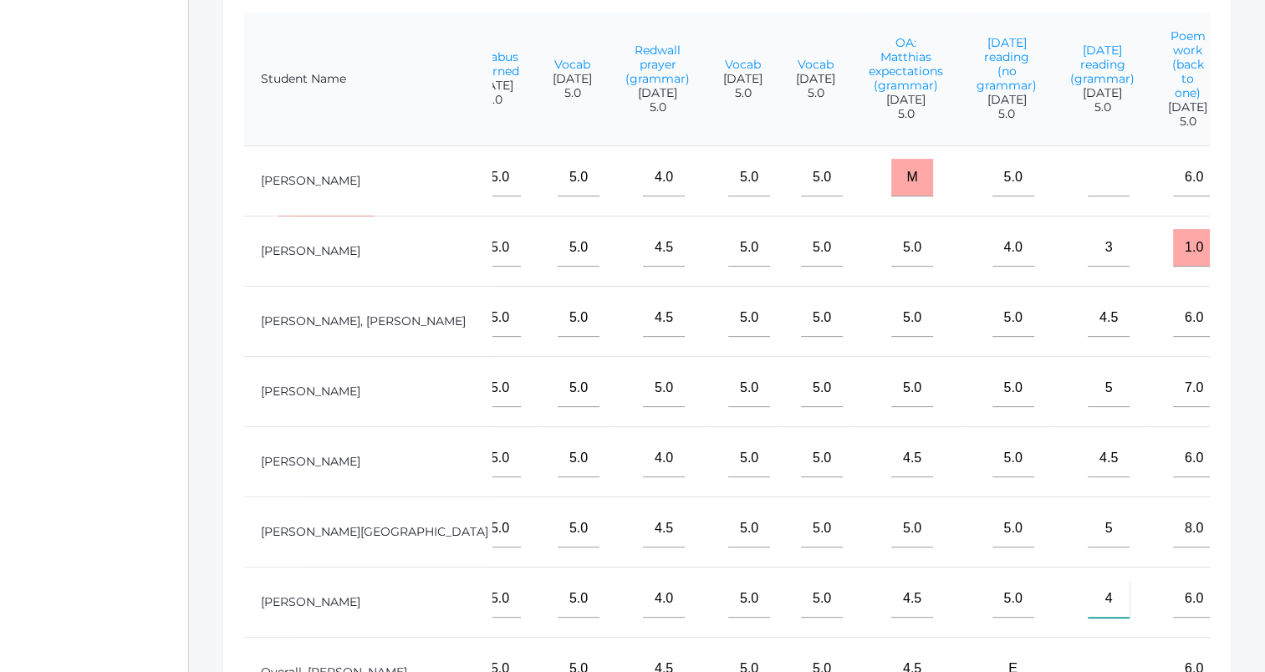
scroll to position [422, 0]
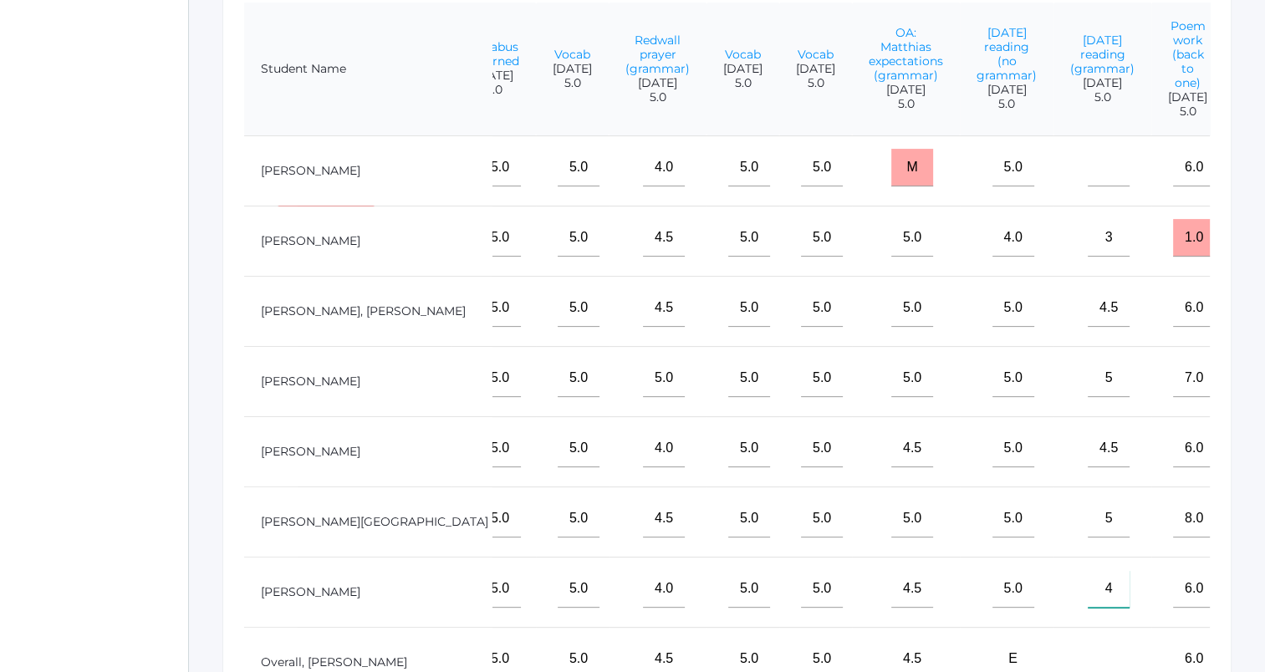
type input"] "4"
click at [1088, 187] on input"] "text" at bounding box center [1109, 168] width 42 height 38
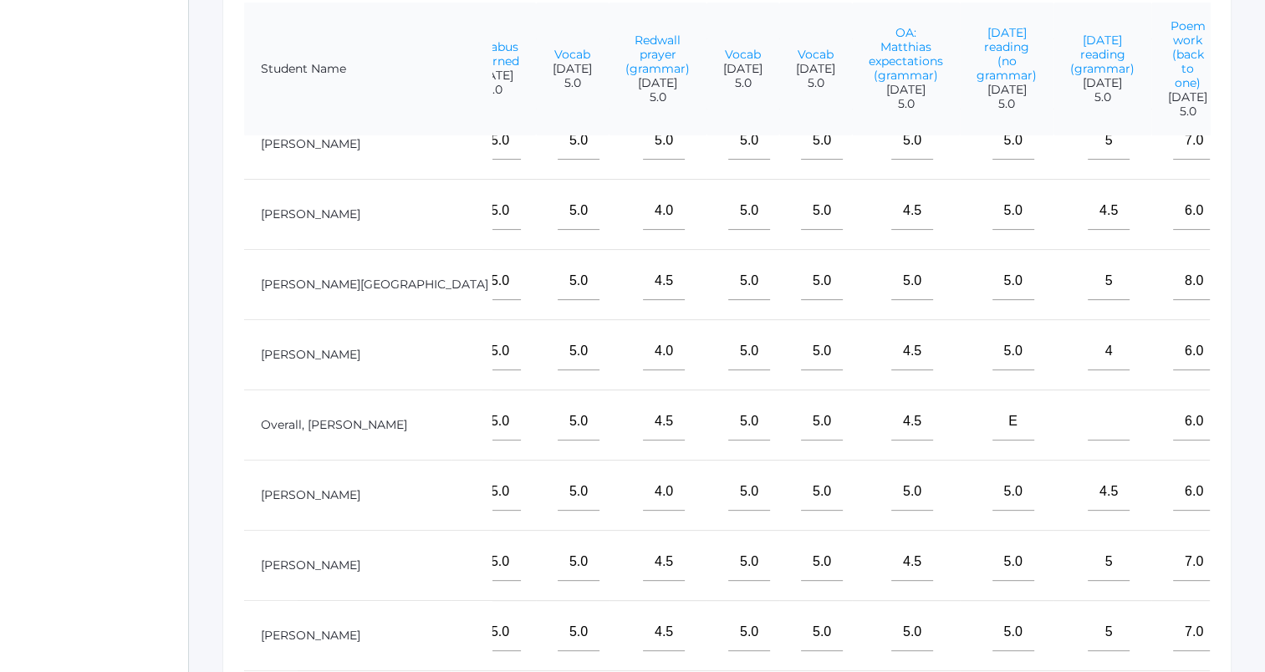
scroll to position [262, 269]
type input"] "m"
click at [1088, 408] on input"] "text" at bounding box center [1109, 422] width 42 height 38
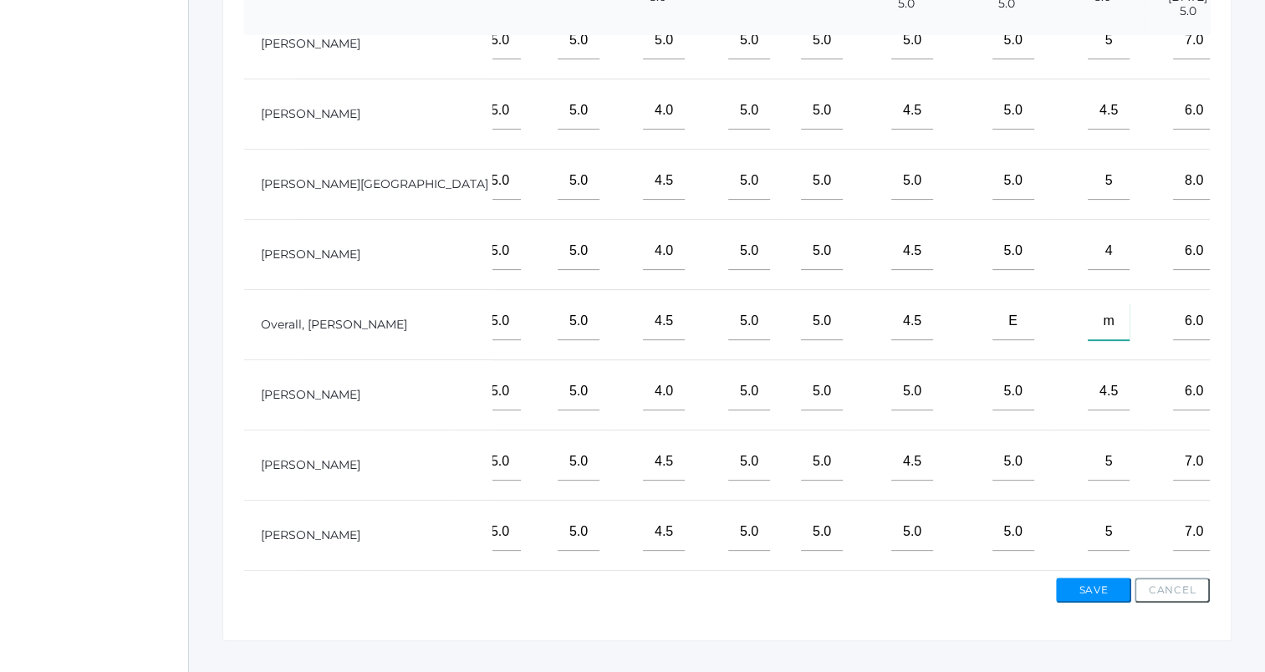
scroll to position [549, 0]
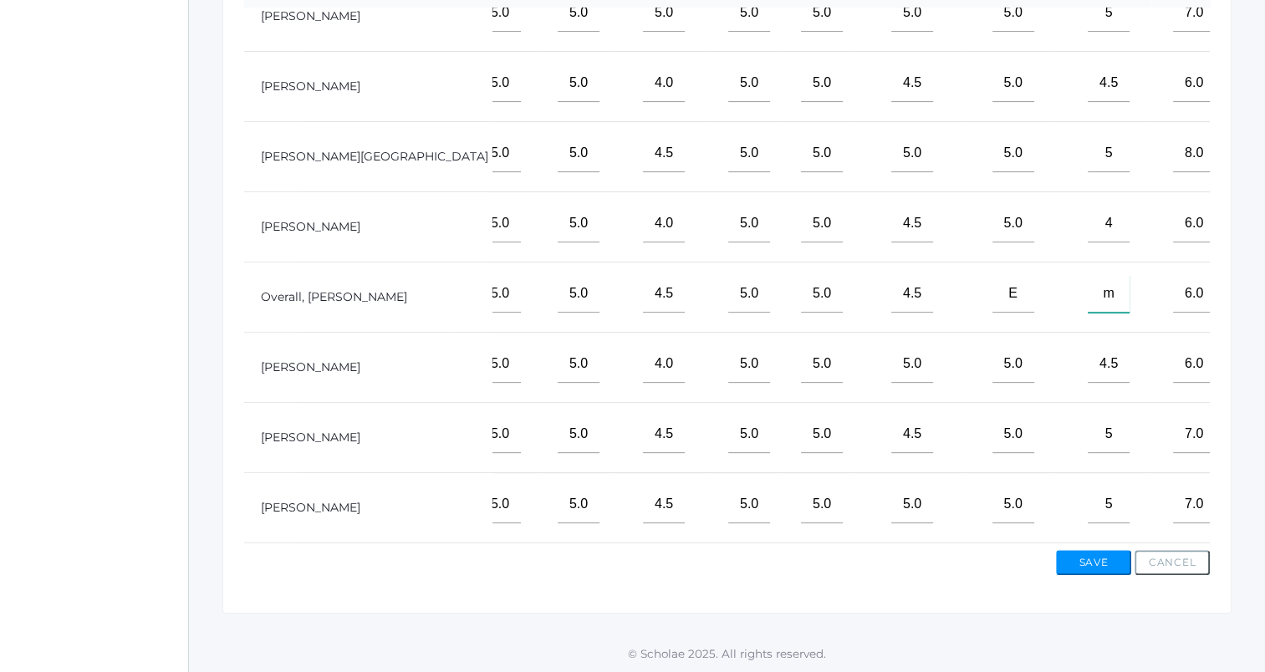
type input"] "m"
click at [1099, 554] on button "Save" at bounding box center [1093, 562] width 75 height 25
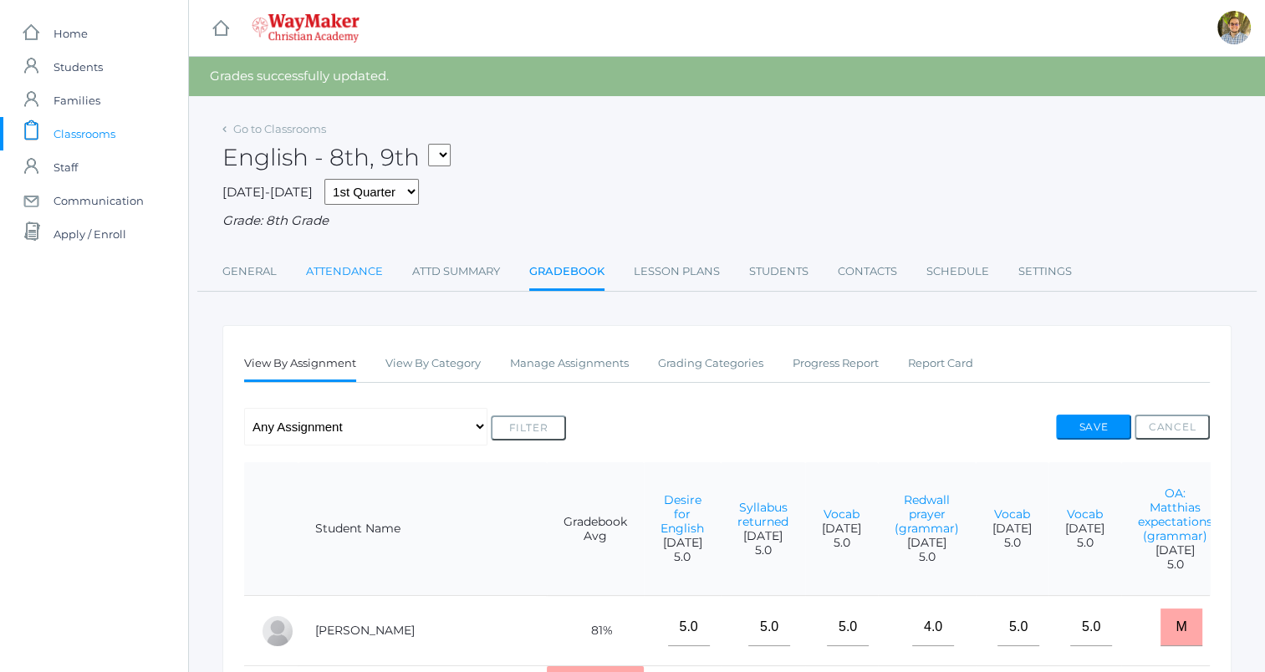
click at [350, 270] on link "Attendance" at bounding box center [344, 271] width 77 height 33
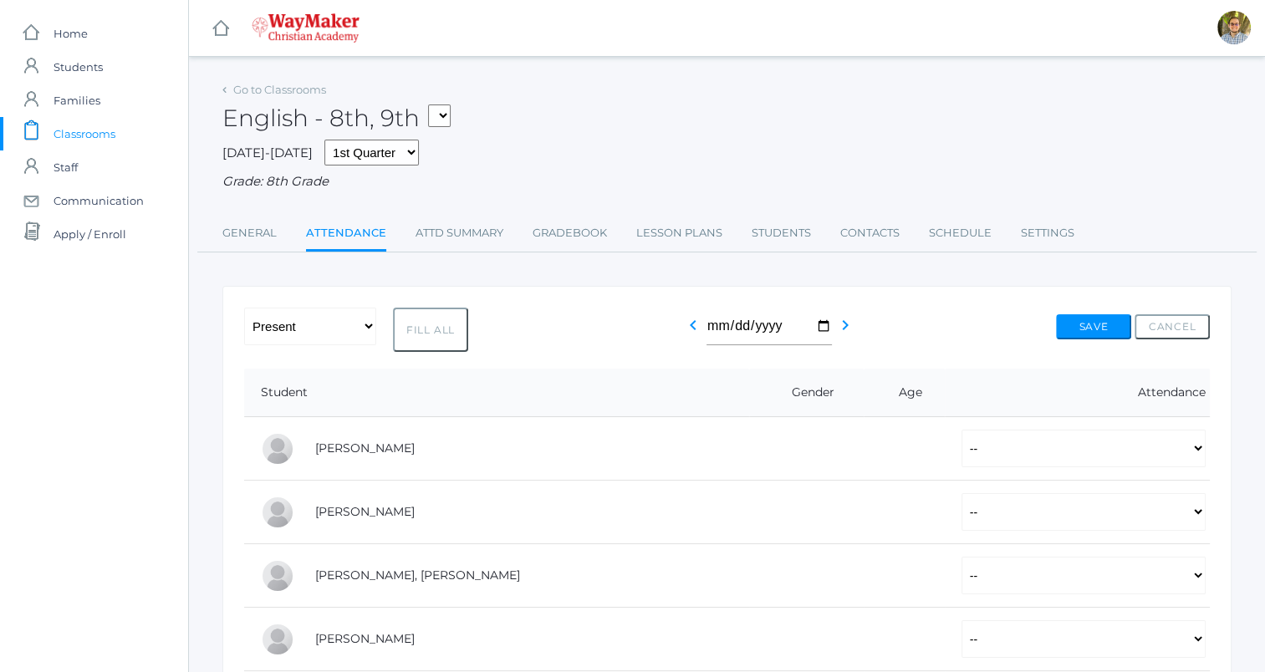
click at [678, 321] on div "-- Present Tardy Excused Tardy Unexcused Absent Excused Absent Unexcused Fill A…" at bounding box center [727, 330] width 966 height 44
click at [693, 329] on icon "chevron_left" at bounding box center [693, 325] width 20 height 20
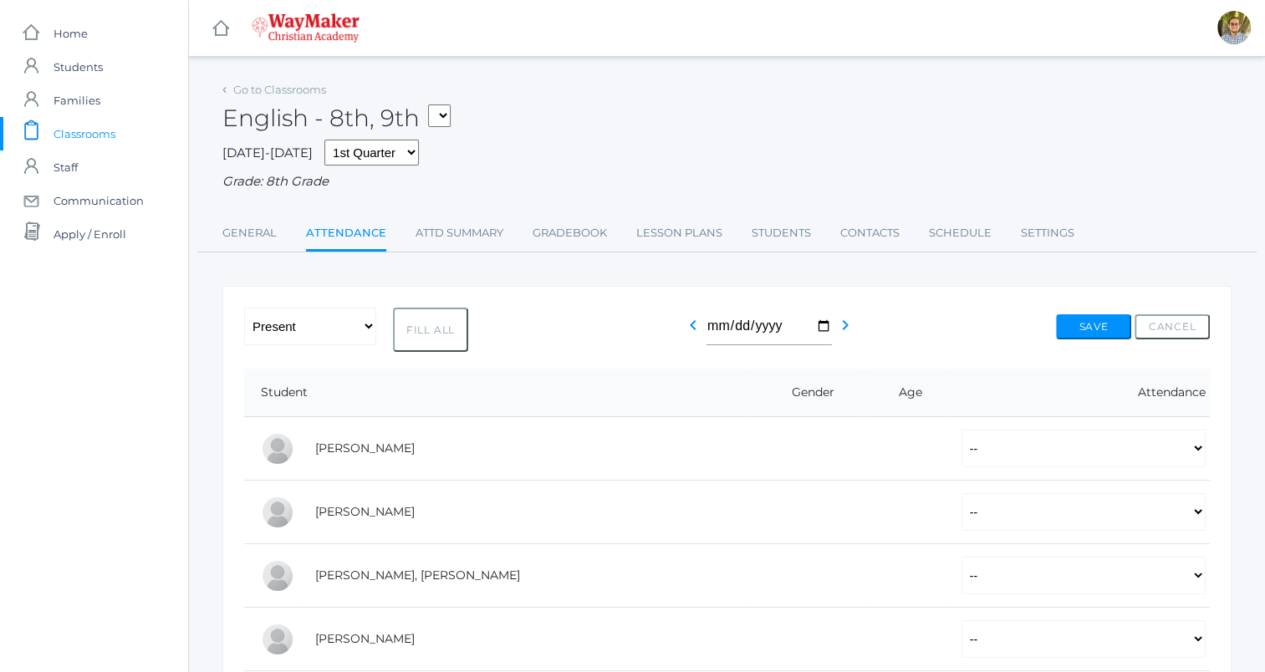
click at [693, 329] on icon "chevron_left" at bounding box center [693, 325] width 20 height 20
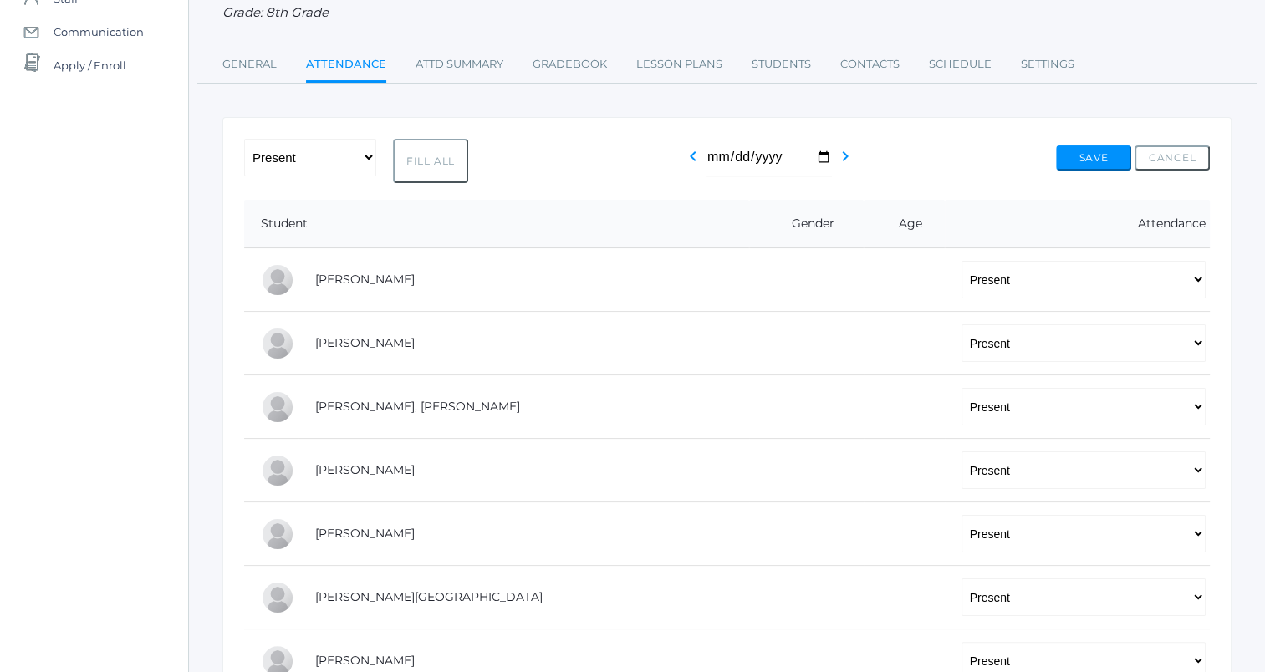
scroll to position [39, 0]
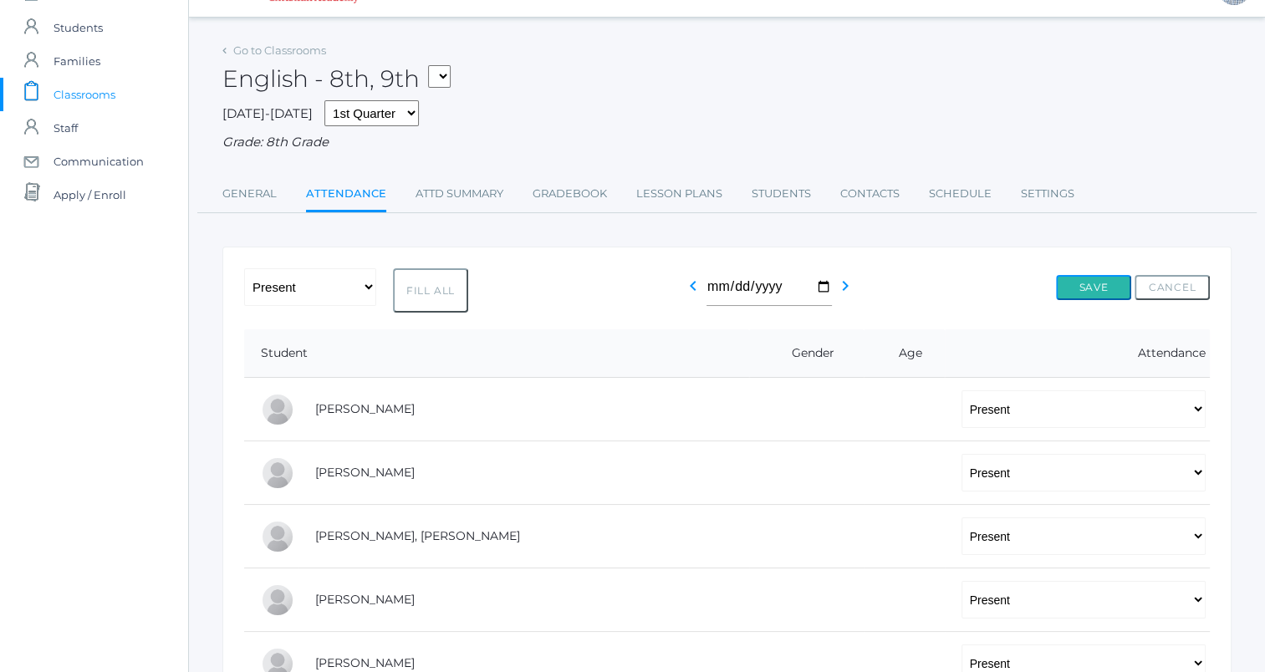
click at [1080, 284] on button "Save" at bounding box center [1093, 287] width 75 height 25
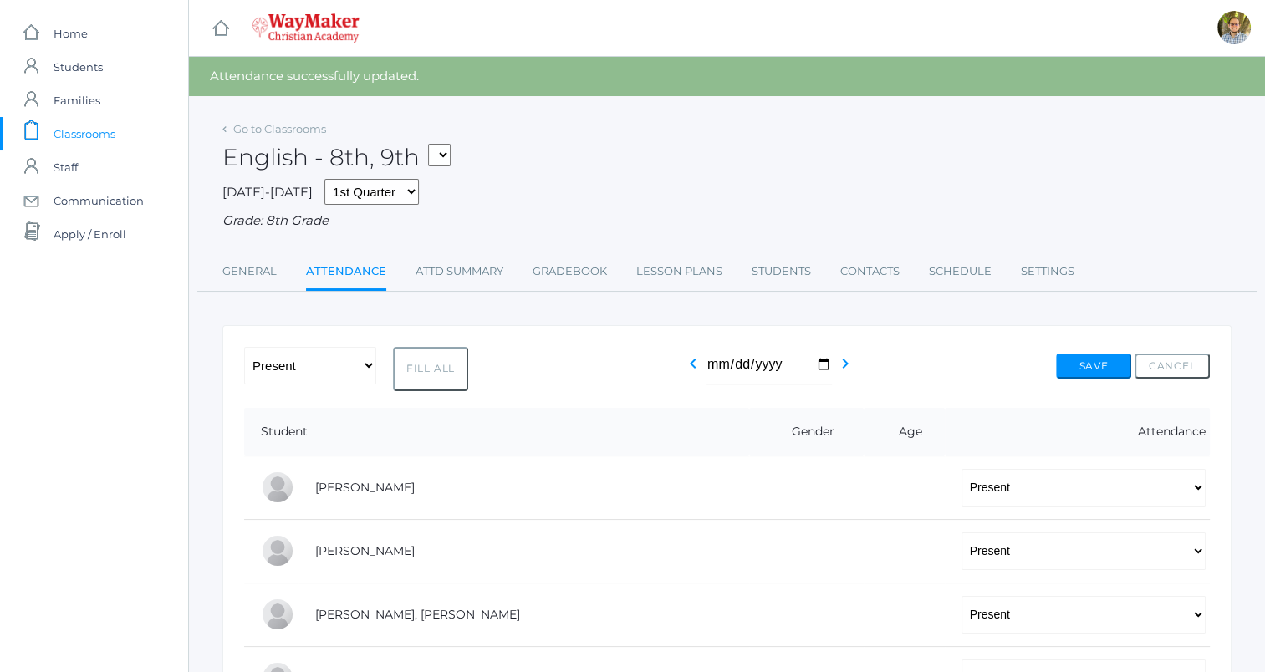
click at [116, 130] on link "icons/clipboard/plain Created with Sketch. Classrooms" at bounding box center [94, 133] width 188 height 33
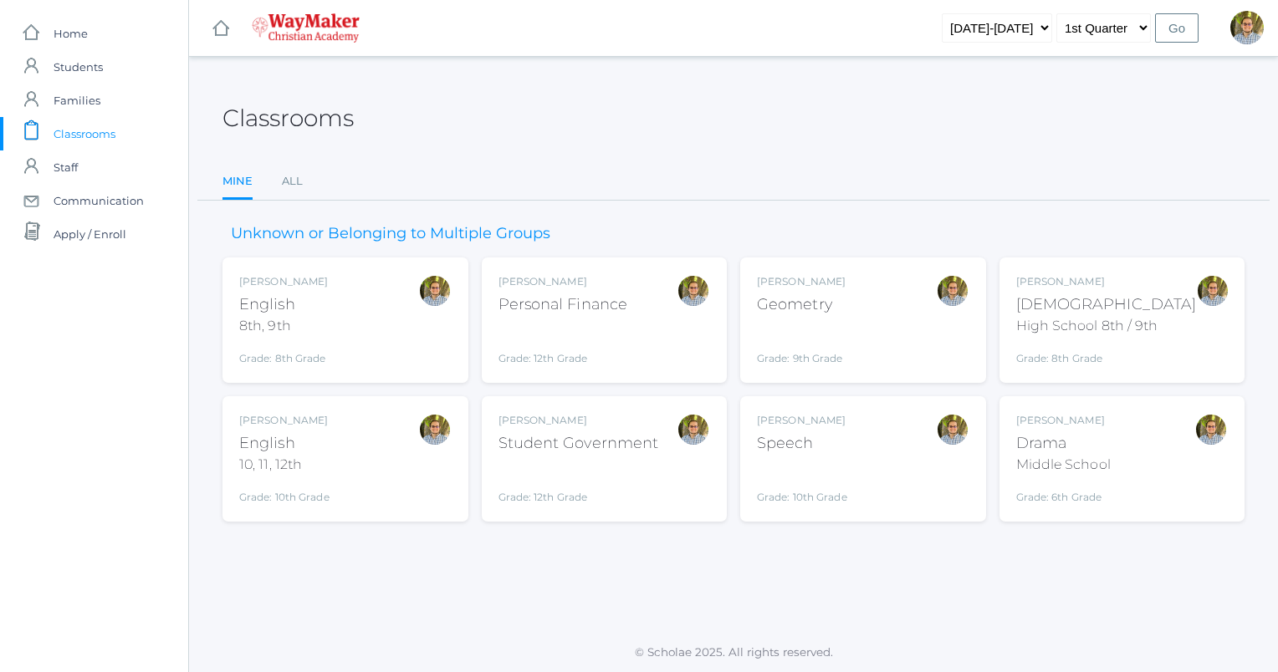
click at [365, 327] on div "[PERSON_NAME] [DEMOGRAPHIC_DATA] 8th, 9th Grade: 8th Grade 08ENGLISH" at bounding box center [345, 320] width 212 height 92
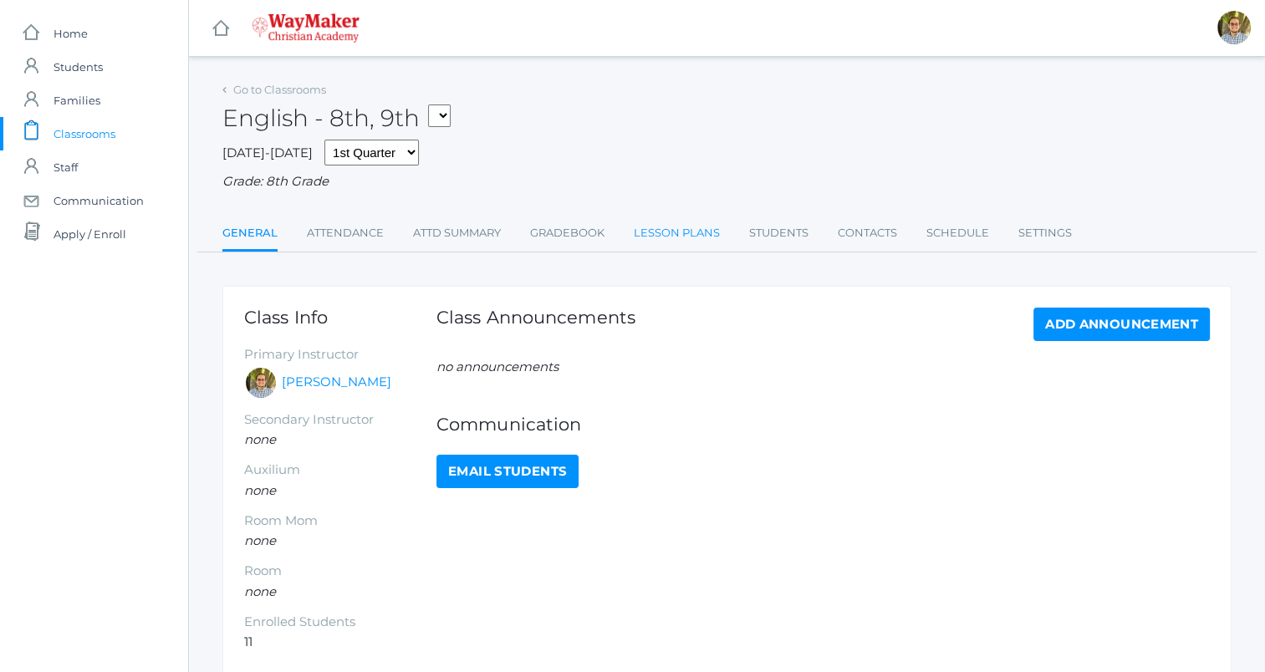
click at [659, 248] on link "Lesson Plans" at bounding box center [677, 233] width 86 height 33
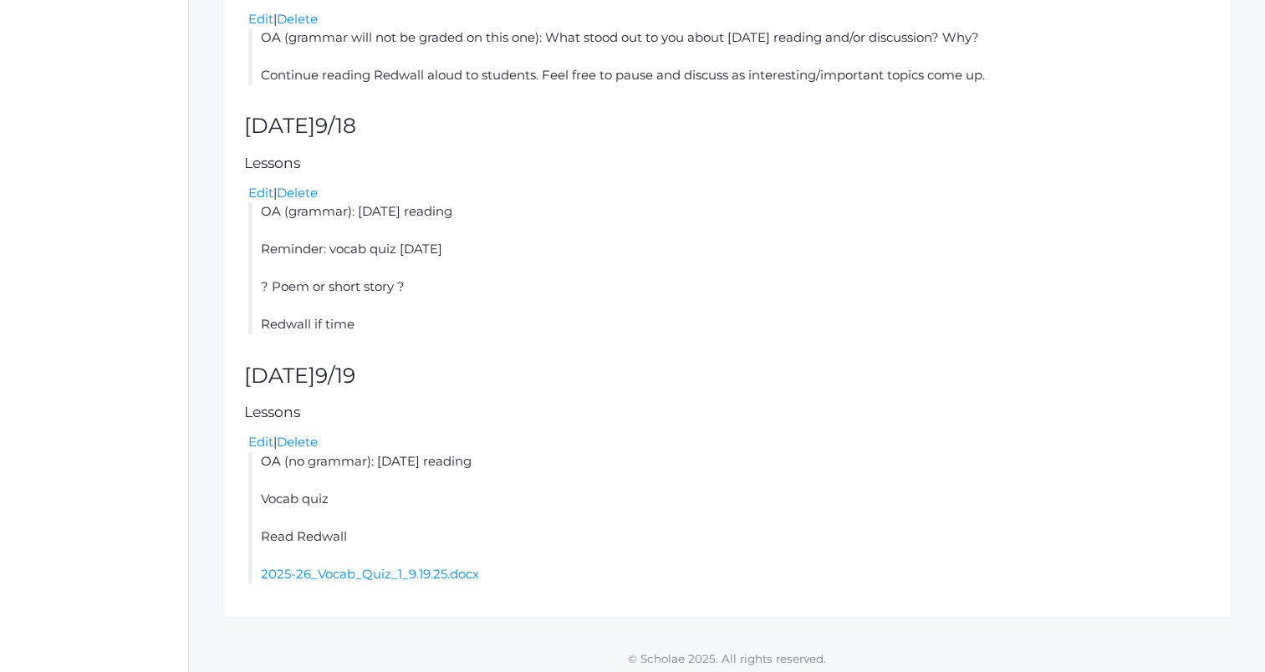
scroll to position [749, 0]
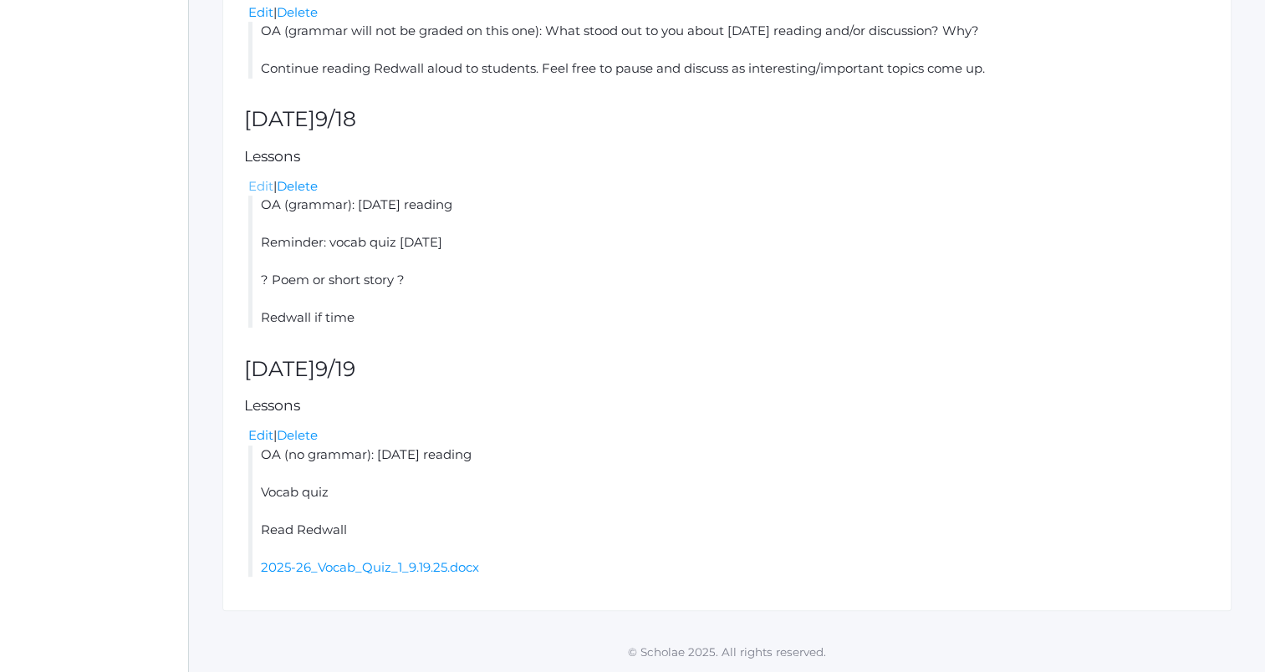
click at [263, 181] on link "Edit" at bounding box center [260, 186] width 25 height 16
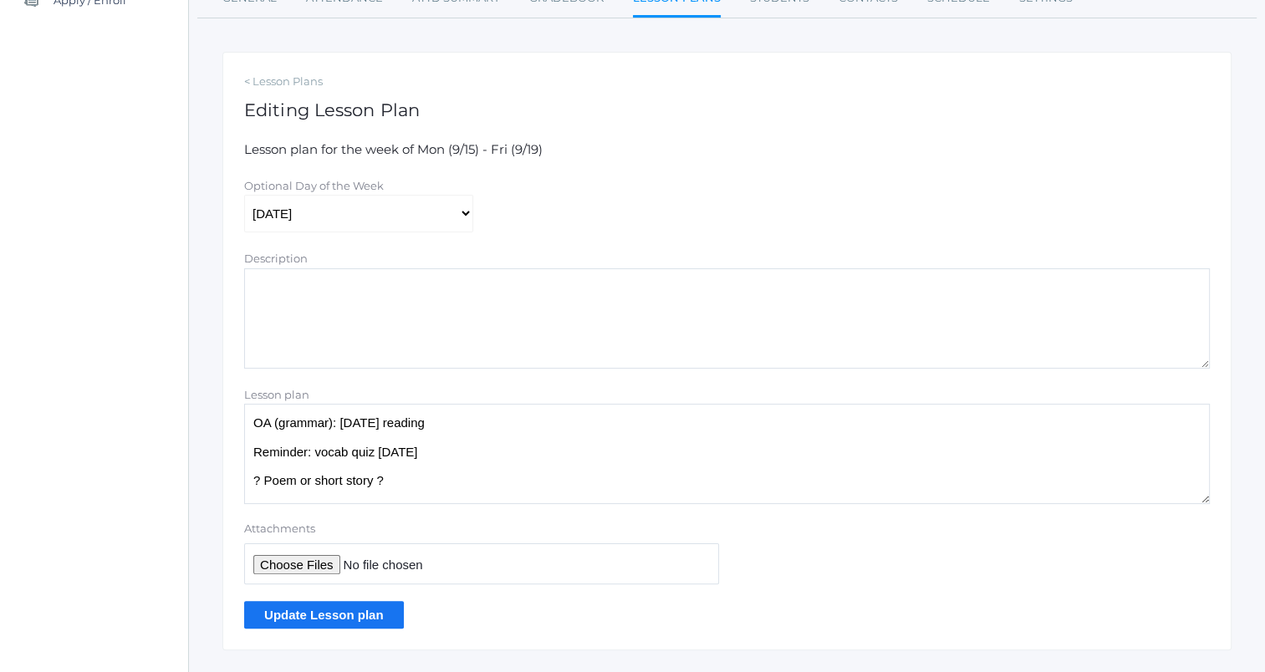
scroll to position [273, 0]
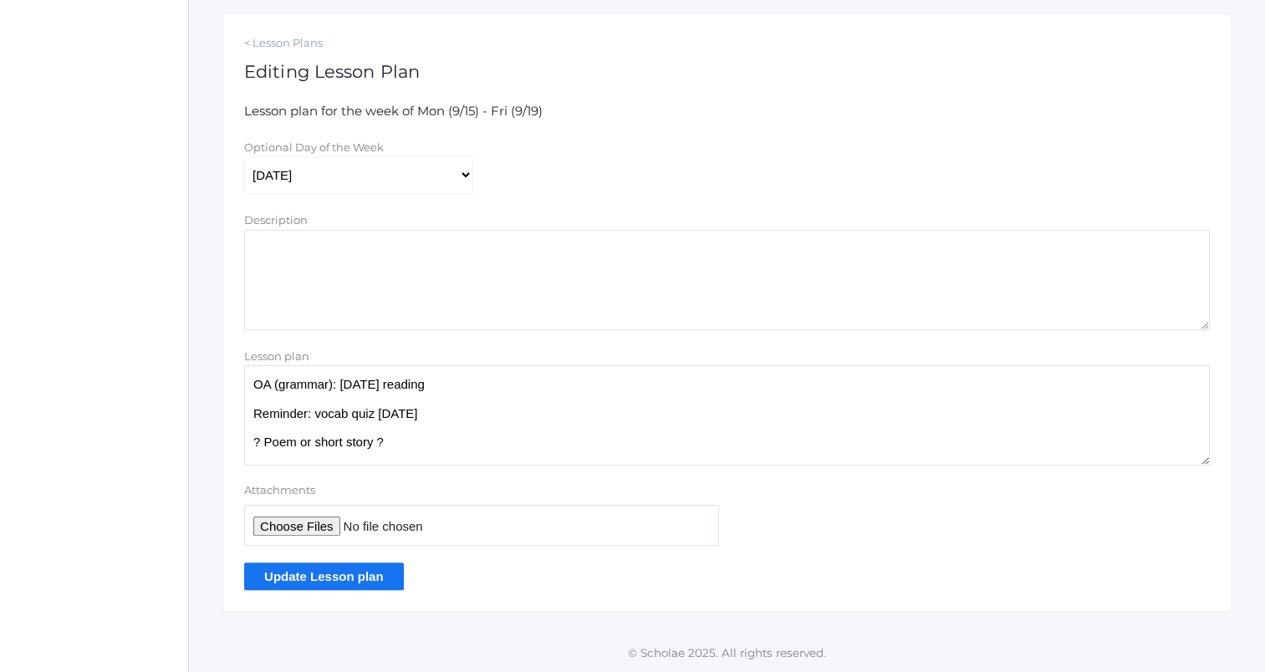
click at [539, 415] on textarea "OA (grammar): yesterday's reading Reminder: vocab quiz tomorrow ? Poem or short…" at bounding box center [727, 415] width 966 height 100
type textarea "OA (grammar): yesterday's reading Reminder: vocab quiz tomorrow TURN YOUR STUFF…"
click at [372, 564] on input "Update Lesson plan" at bounding box center [324, 577] width 160 height 28
